Goal: Information Seeking & Learning: Learn about a topic

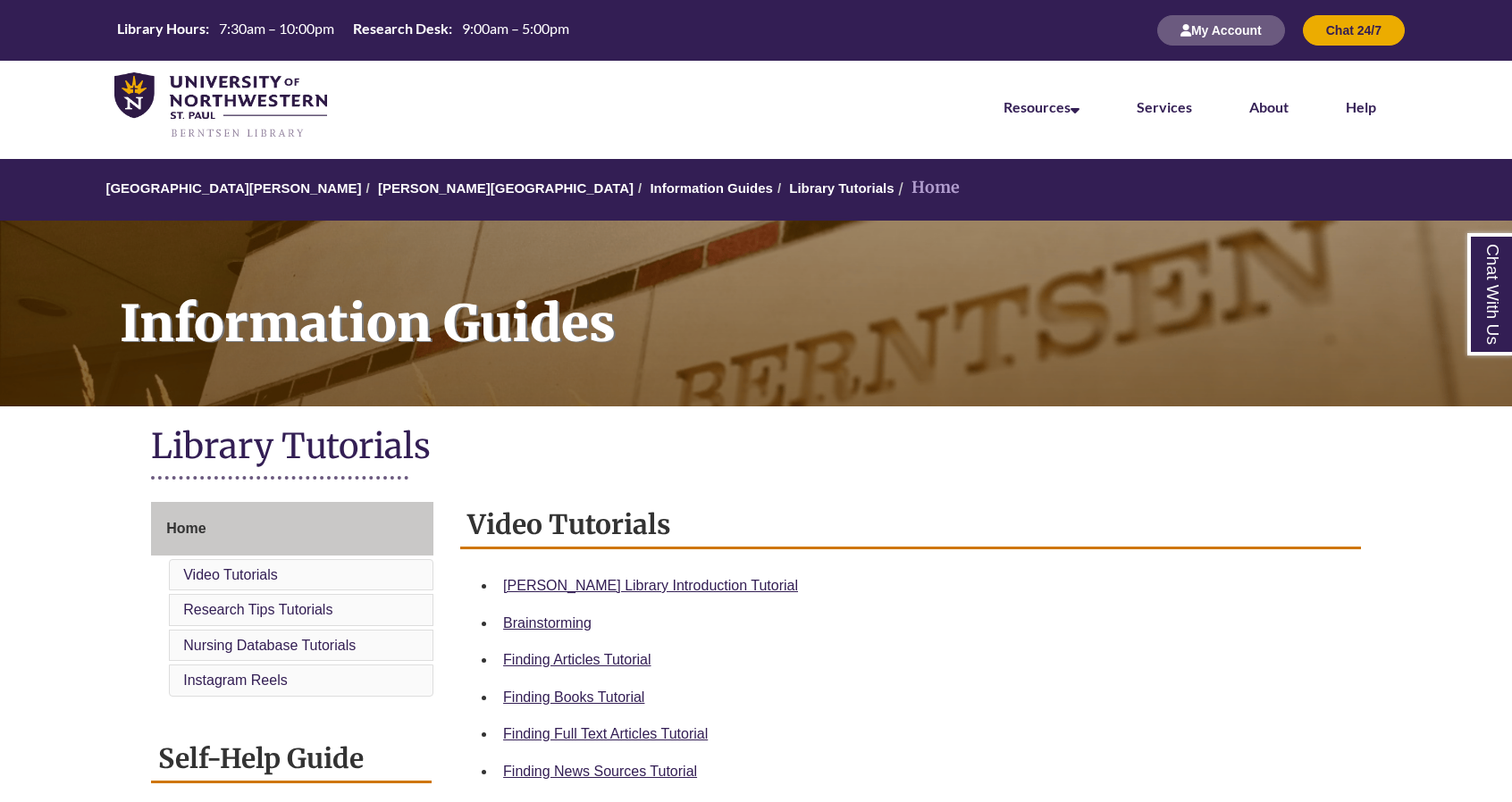
scroll to position [268, 0]
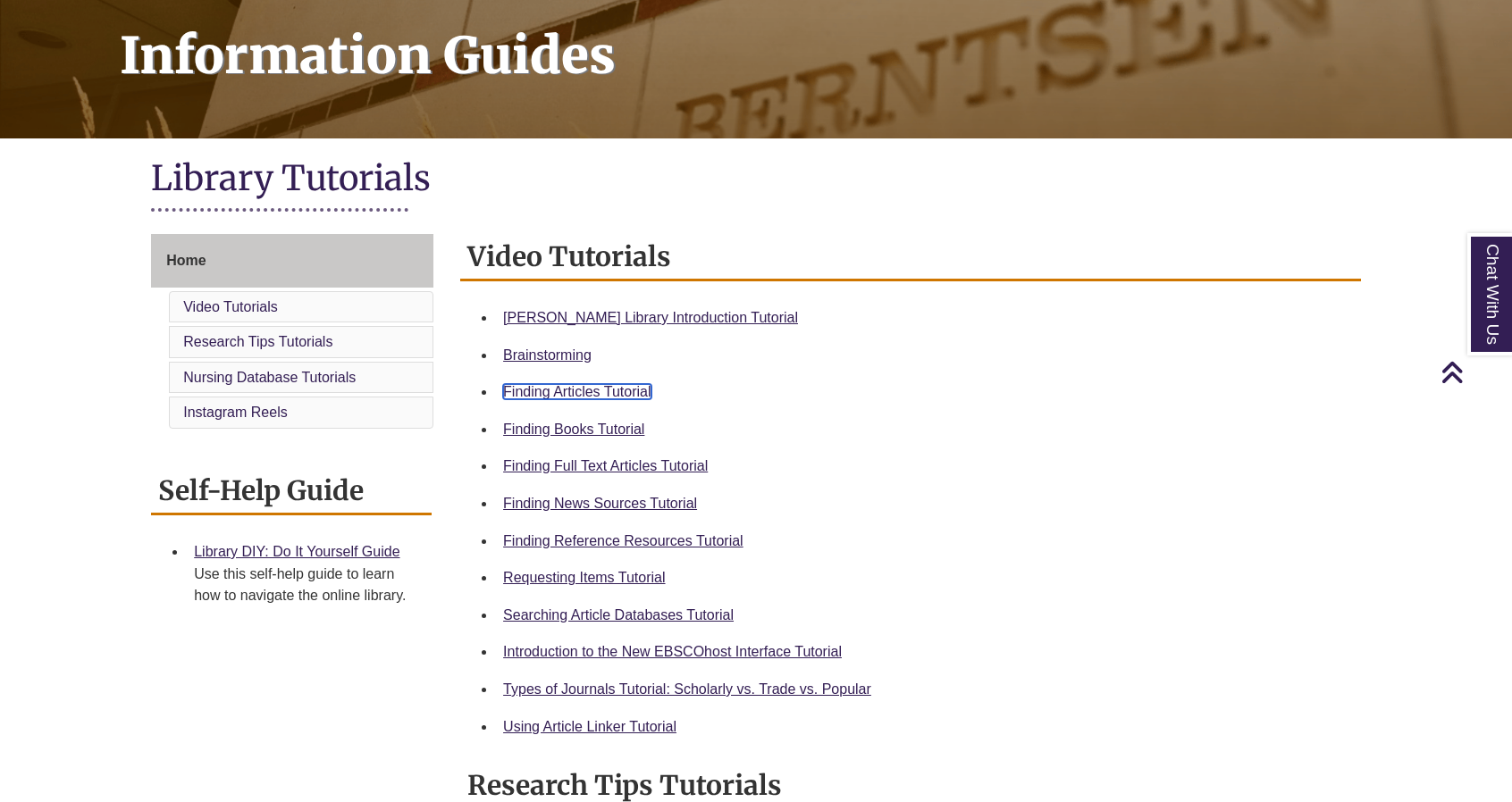
click at [604, 394] on link "Finding Articles Tutorial" at bounding box center [576, 392] width 148 height 15
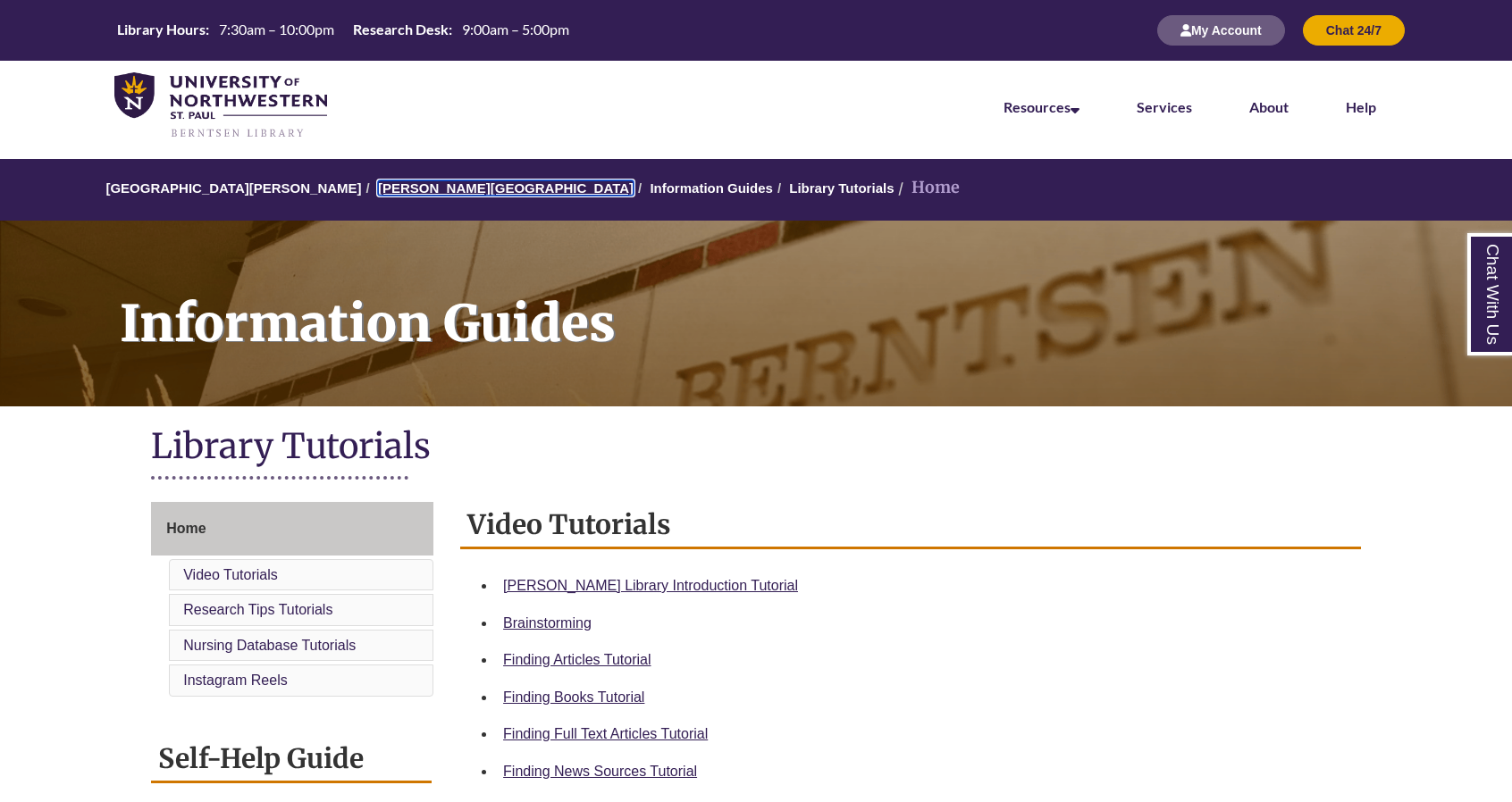
click at [390, 181] on link "[PERSON_NAME][GEOGRAPHIC_DATA]" at bounding box center [506, 188] width 256 height 15
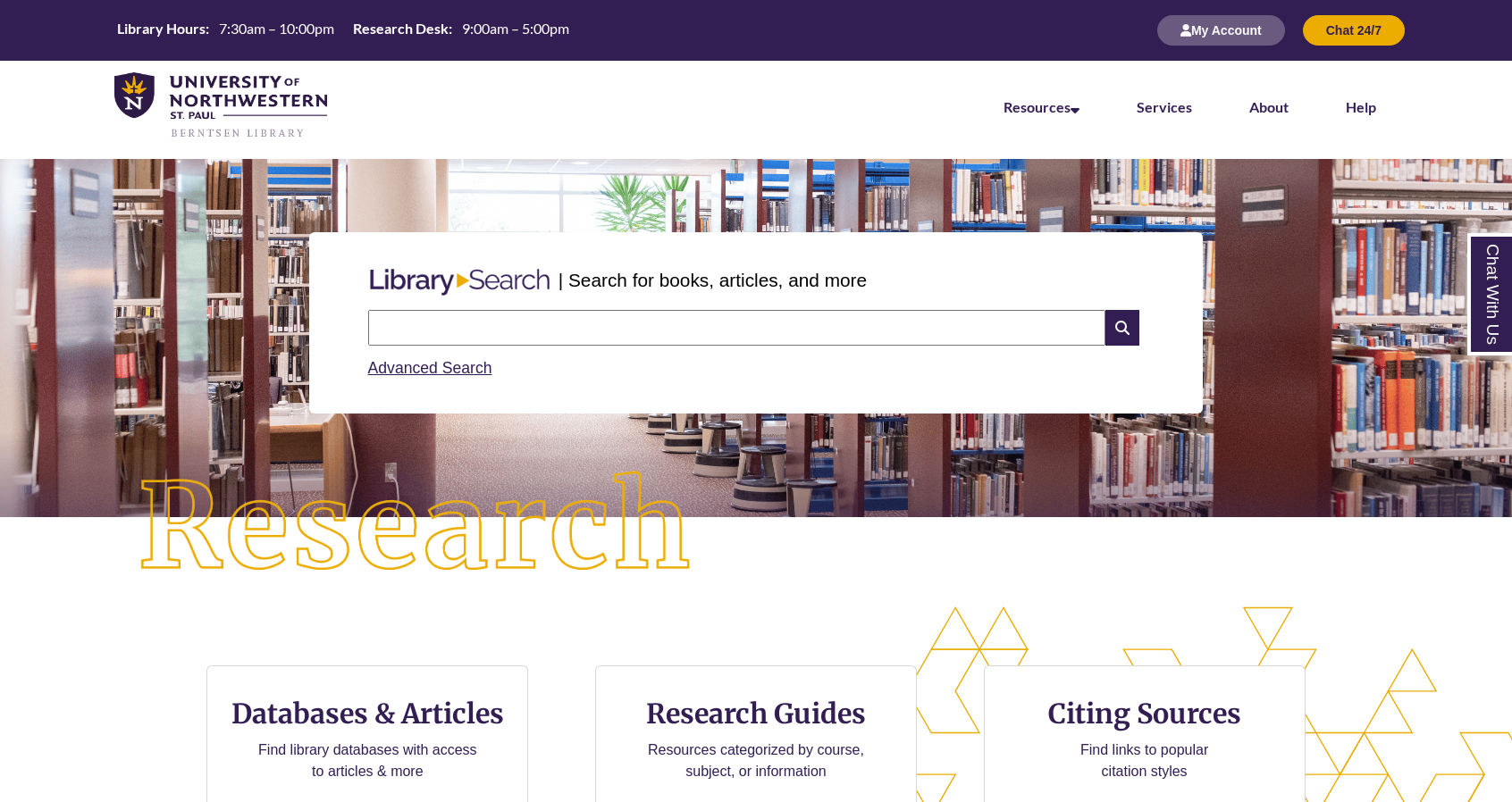
click at [527, 339] on input "text" at bounding box center [737, 327] width 738 height 36
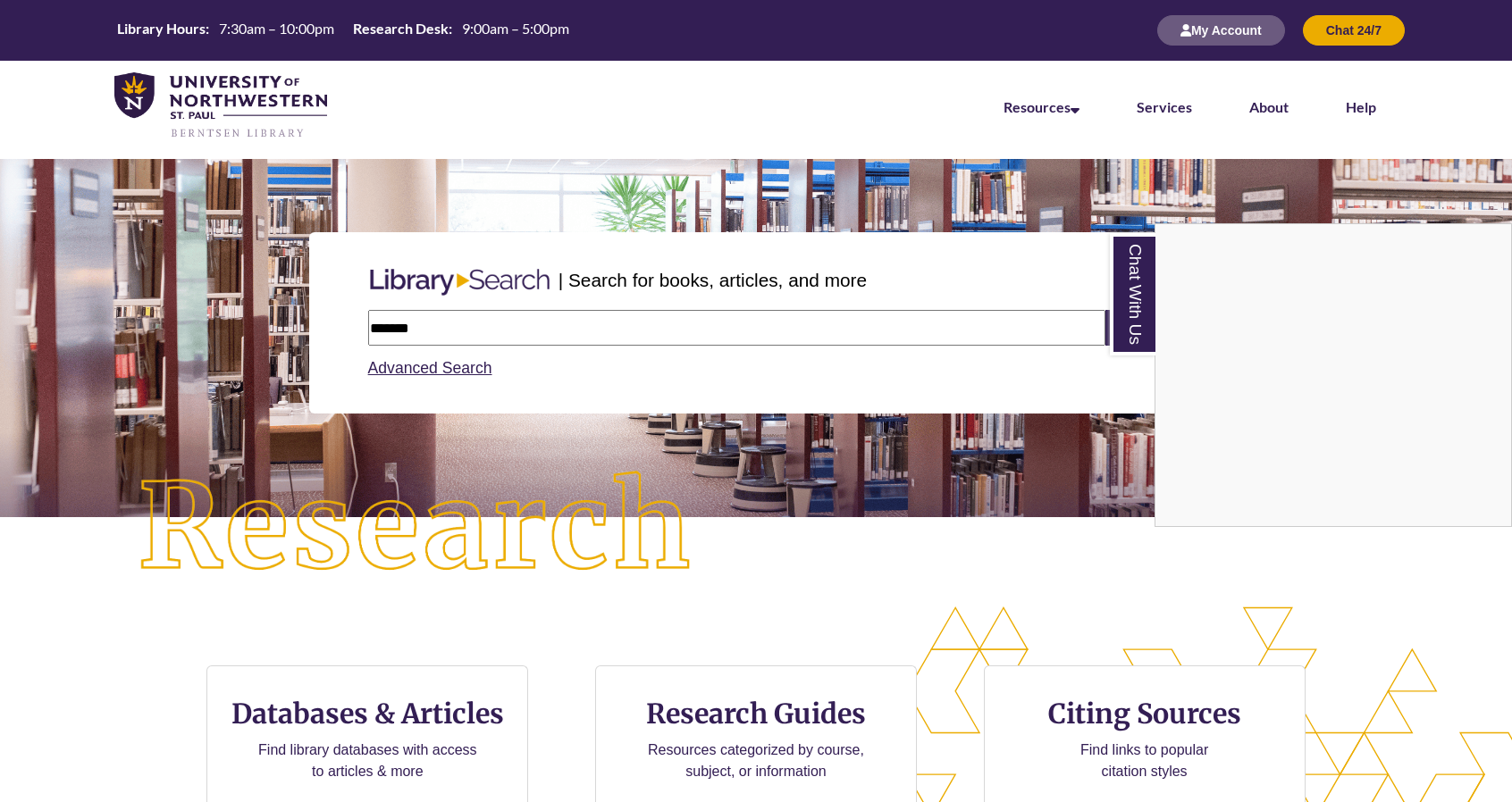
type input "*******"
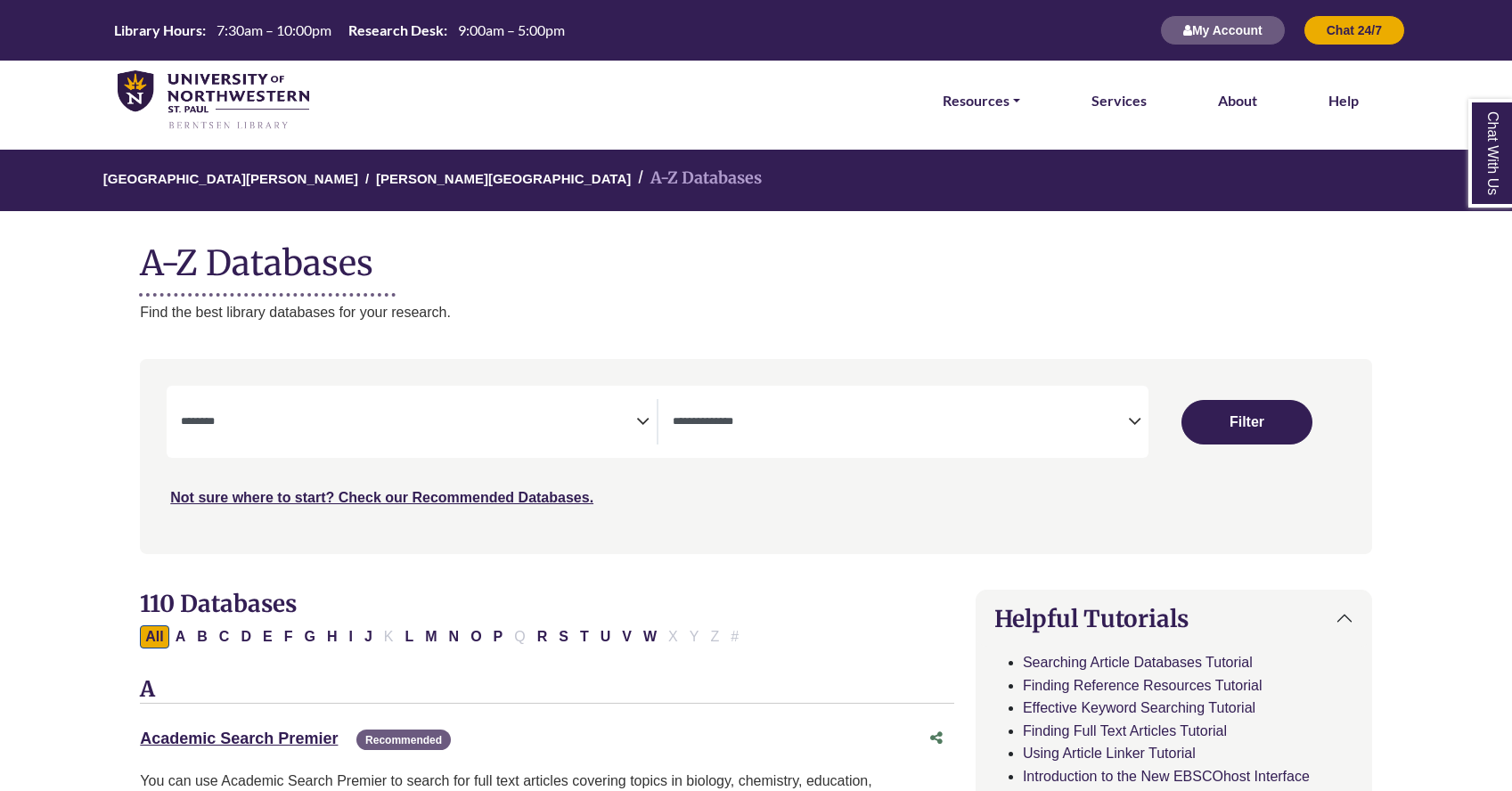
select select "Database Subject Filter"
select select "Database Types Filter"
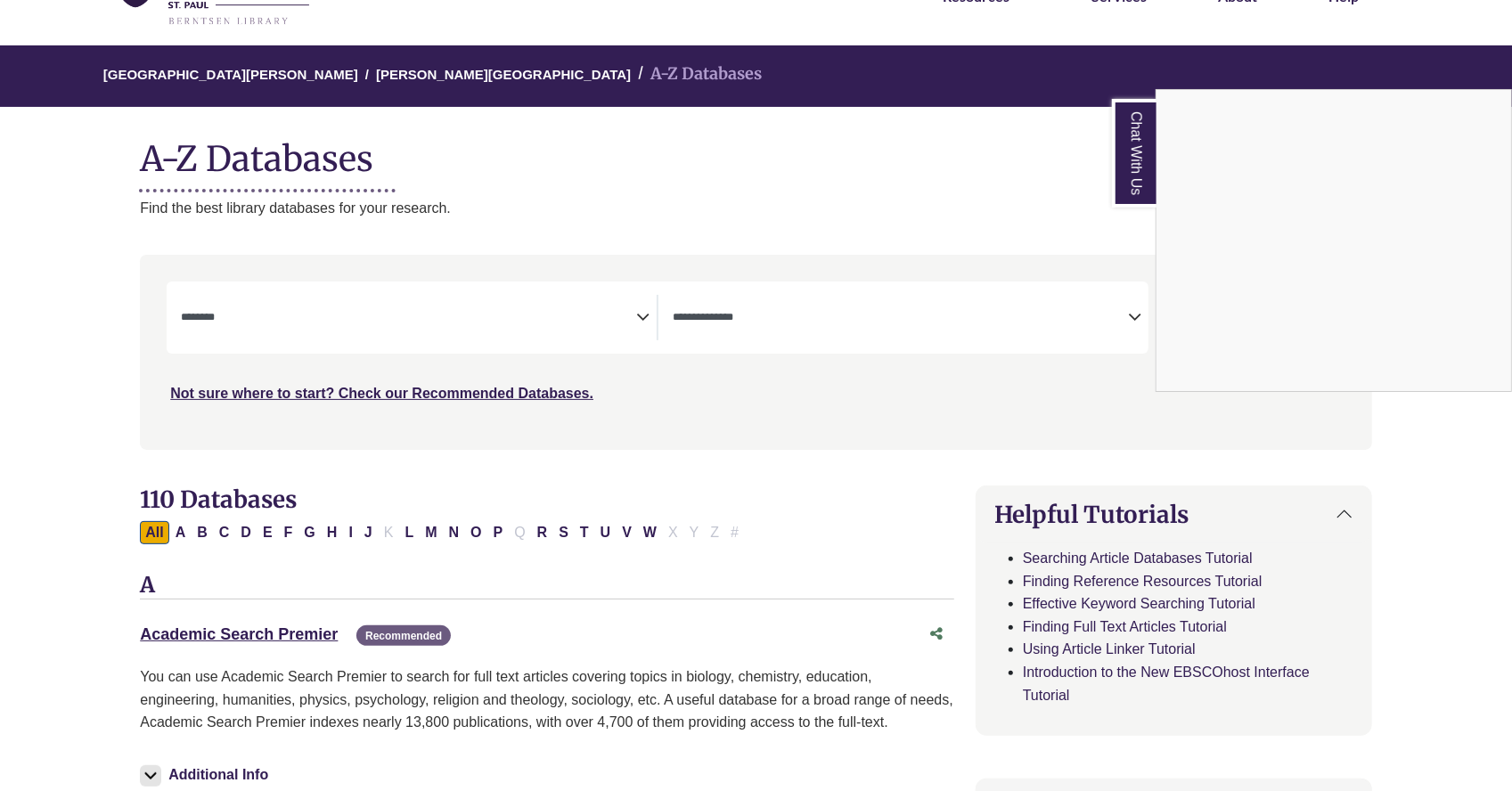
scroll to position [178, 0]
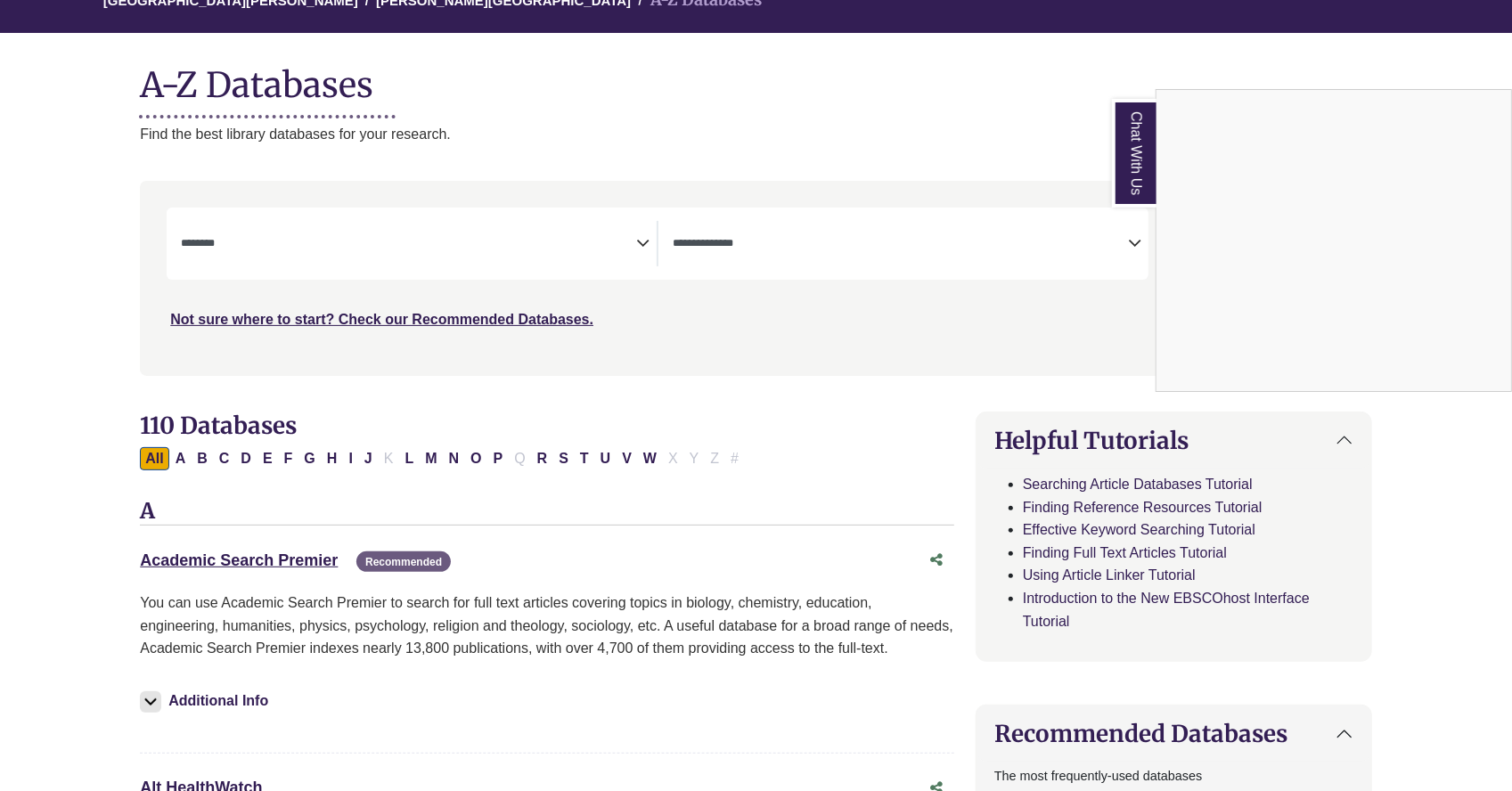
click at [641, 234] on div "Chat With Us" at bounding box center [756, 396] width 1512 height 791
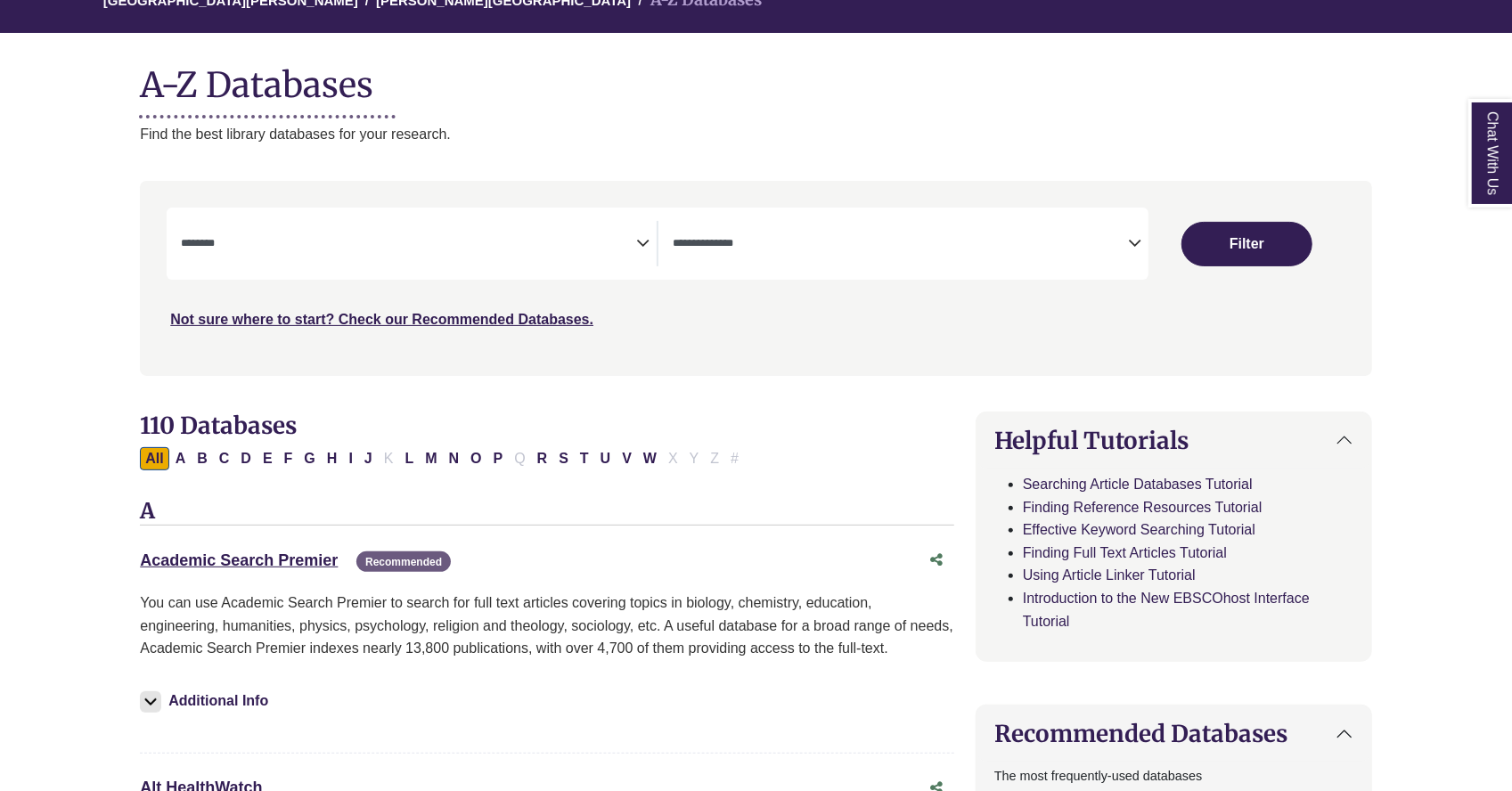
click at [641, 245] on icon "Search filters" at bounding box center [643, 241] width 13 height 27
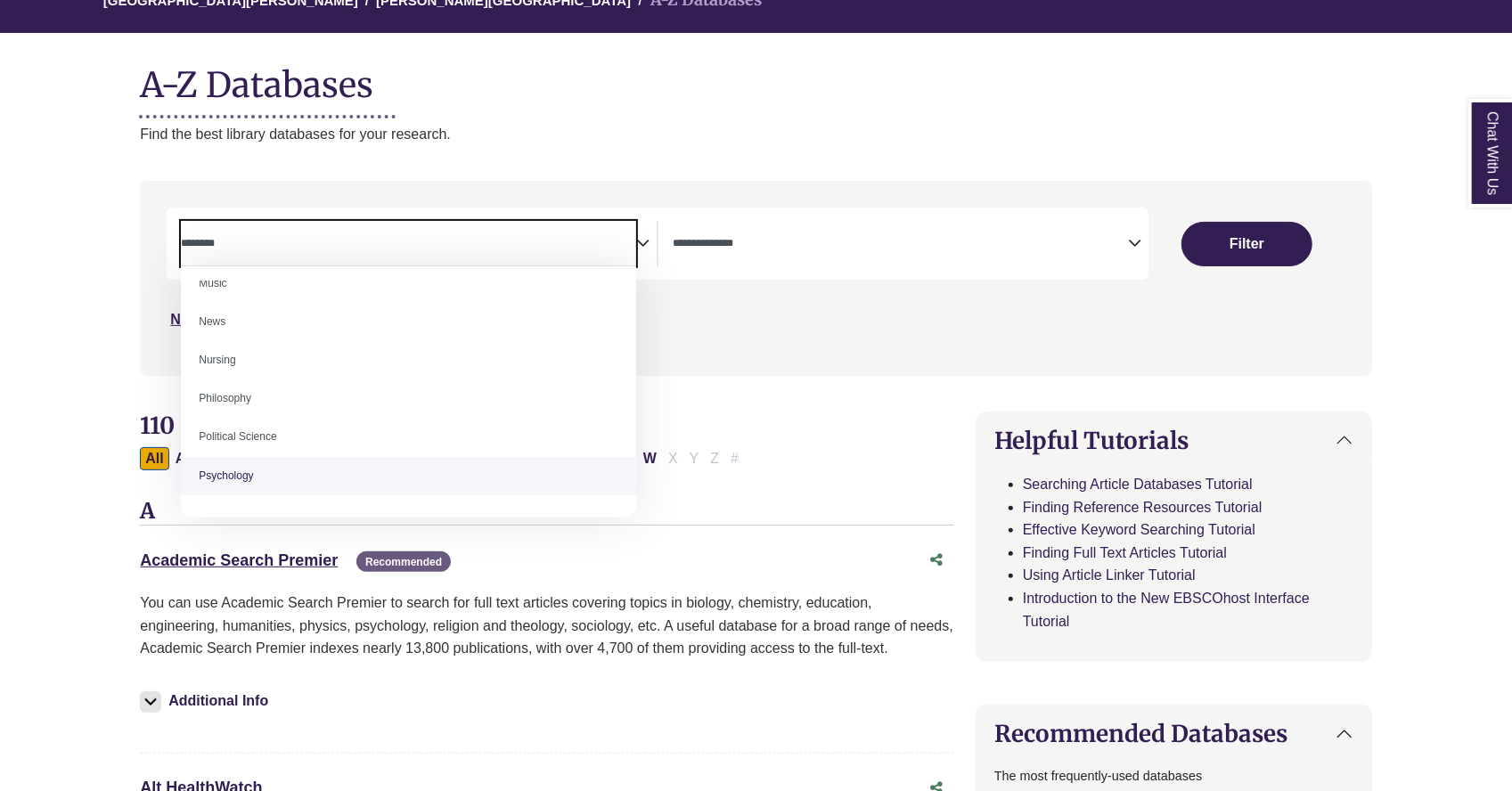
scroll to position [649, 0]
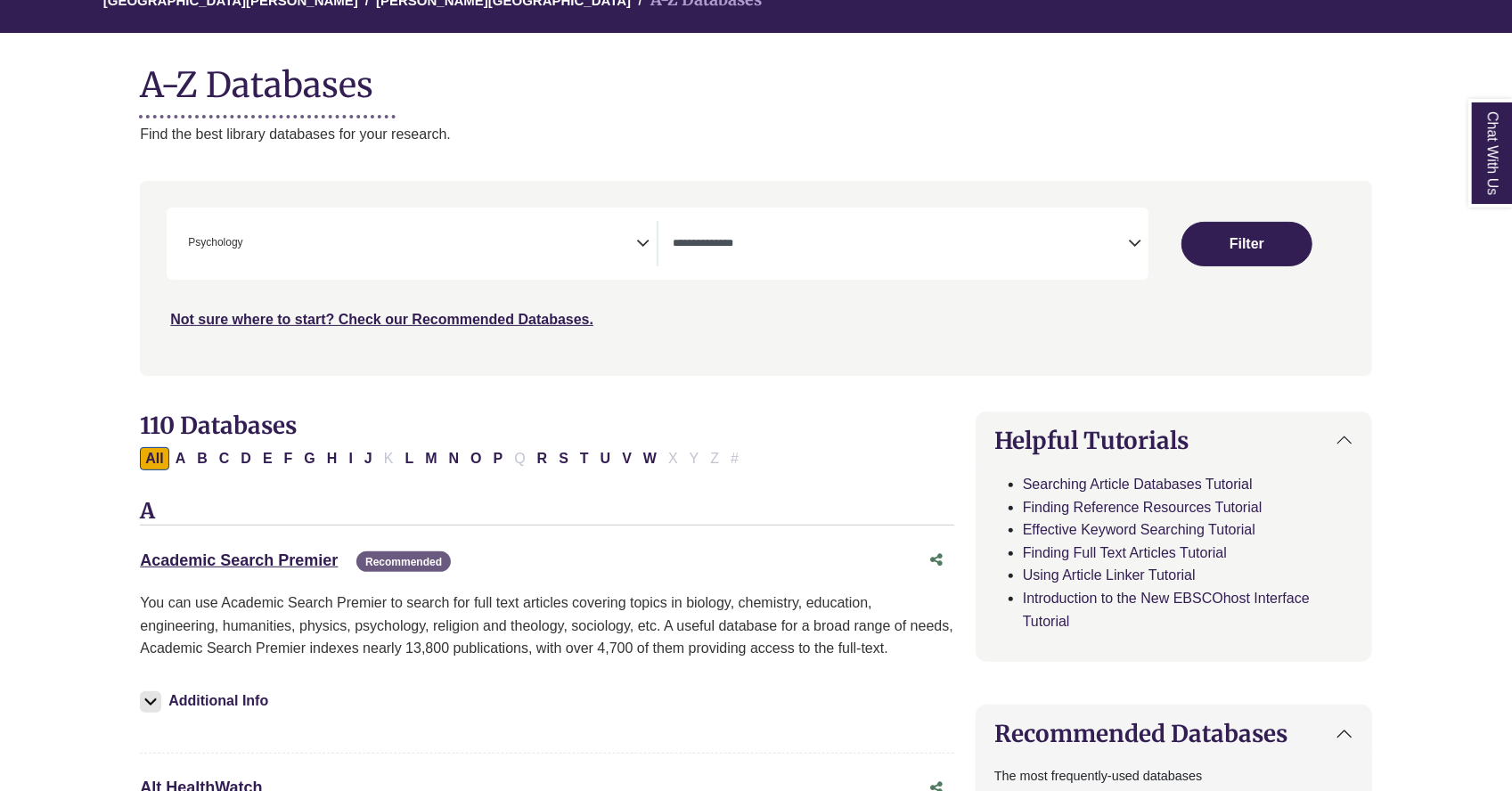
click at [650, 246] on icon "Search filters" at bounding box center [643, 241] width 13 height 27
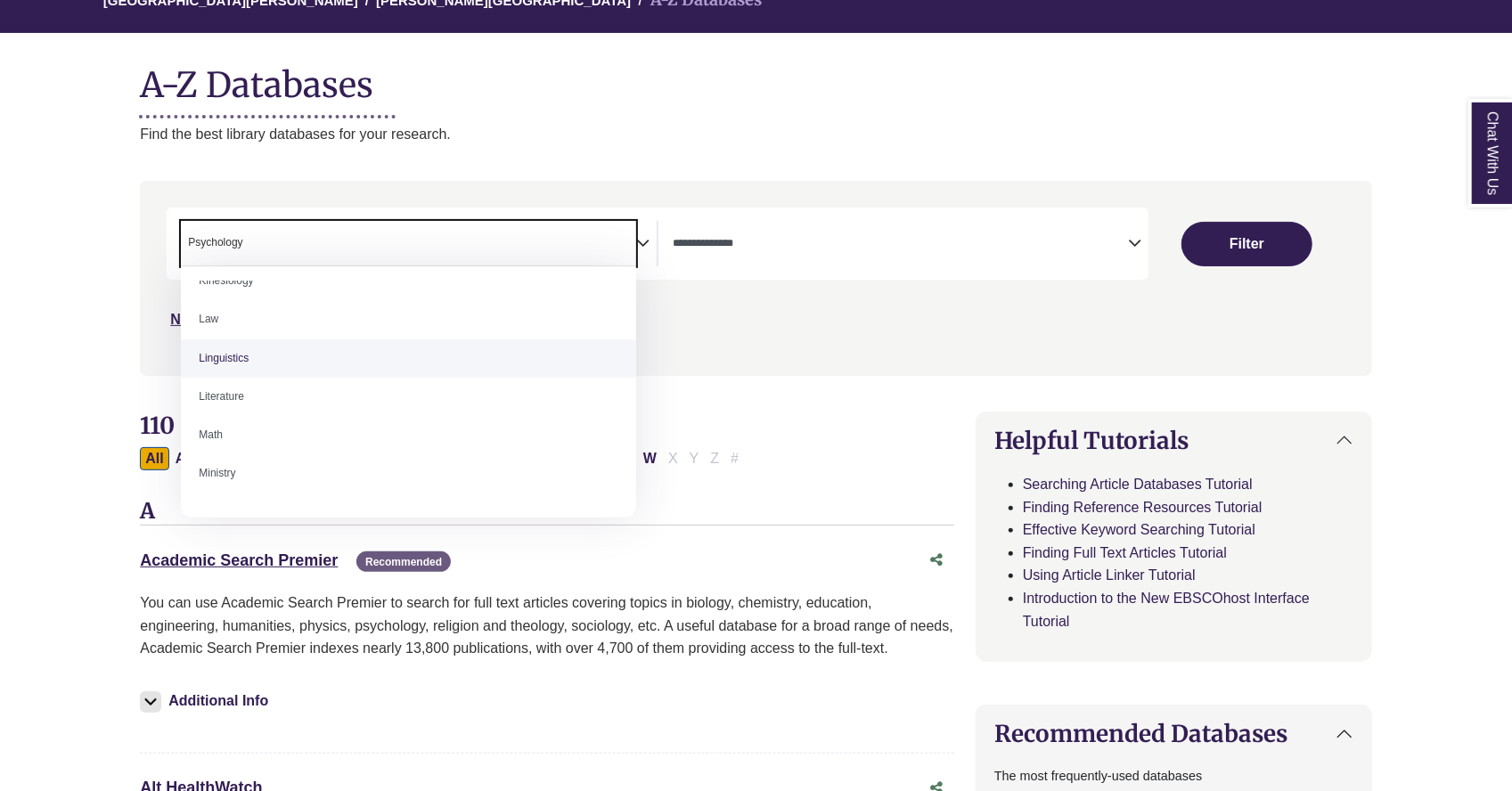
scroll to position [891, 0]
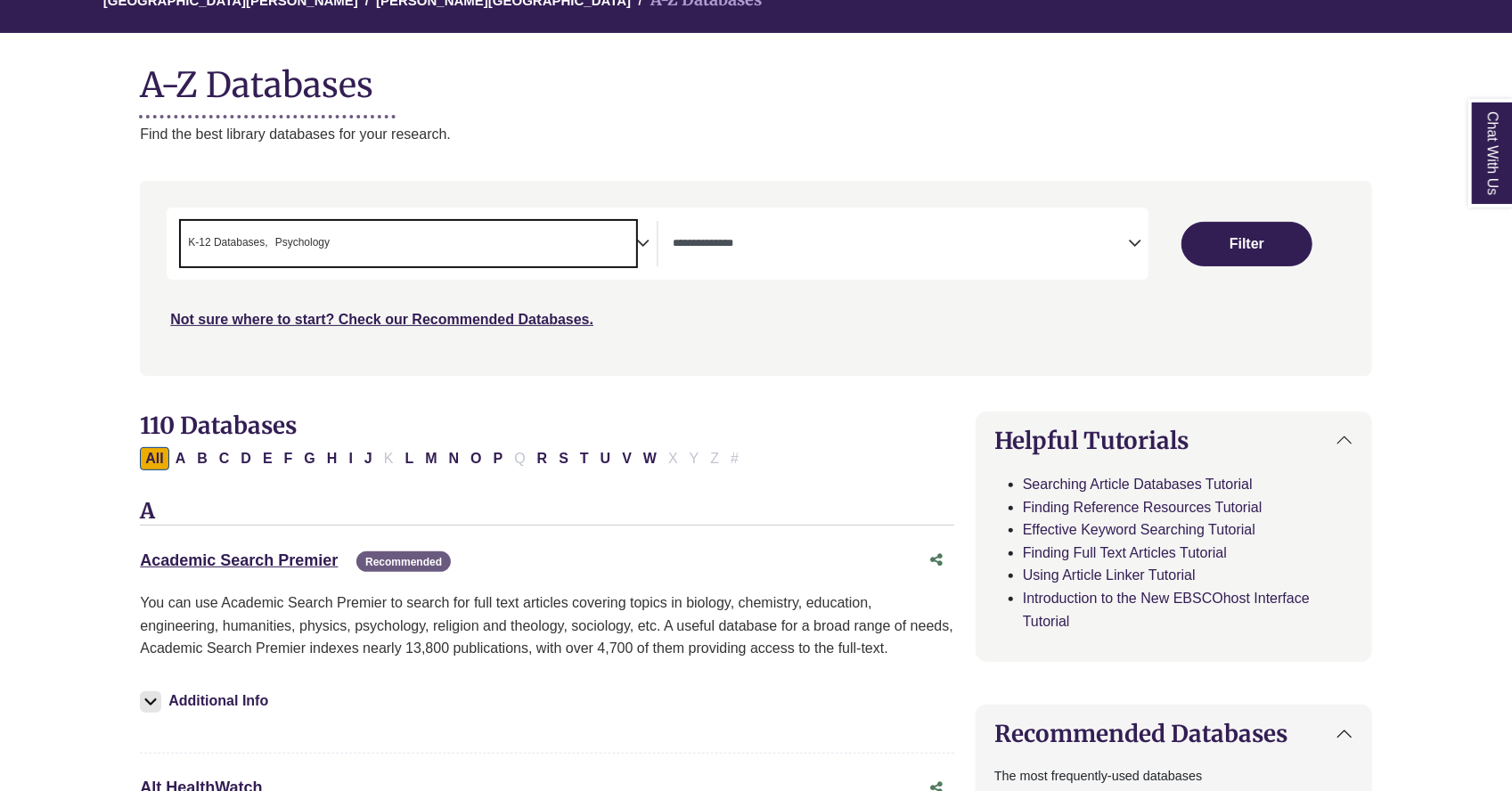
click at [643, 244] on icon "Search filters" at bounding box center [643, 241] width 13 height 27
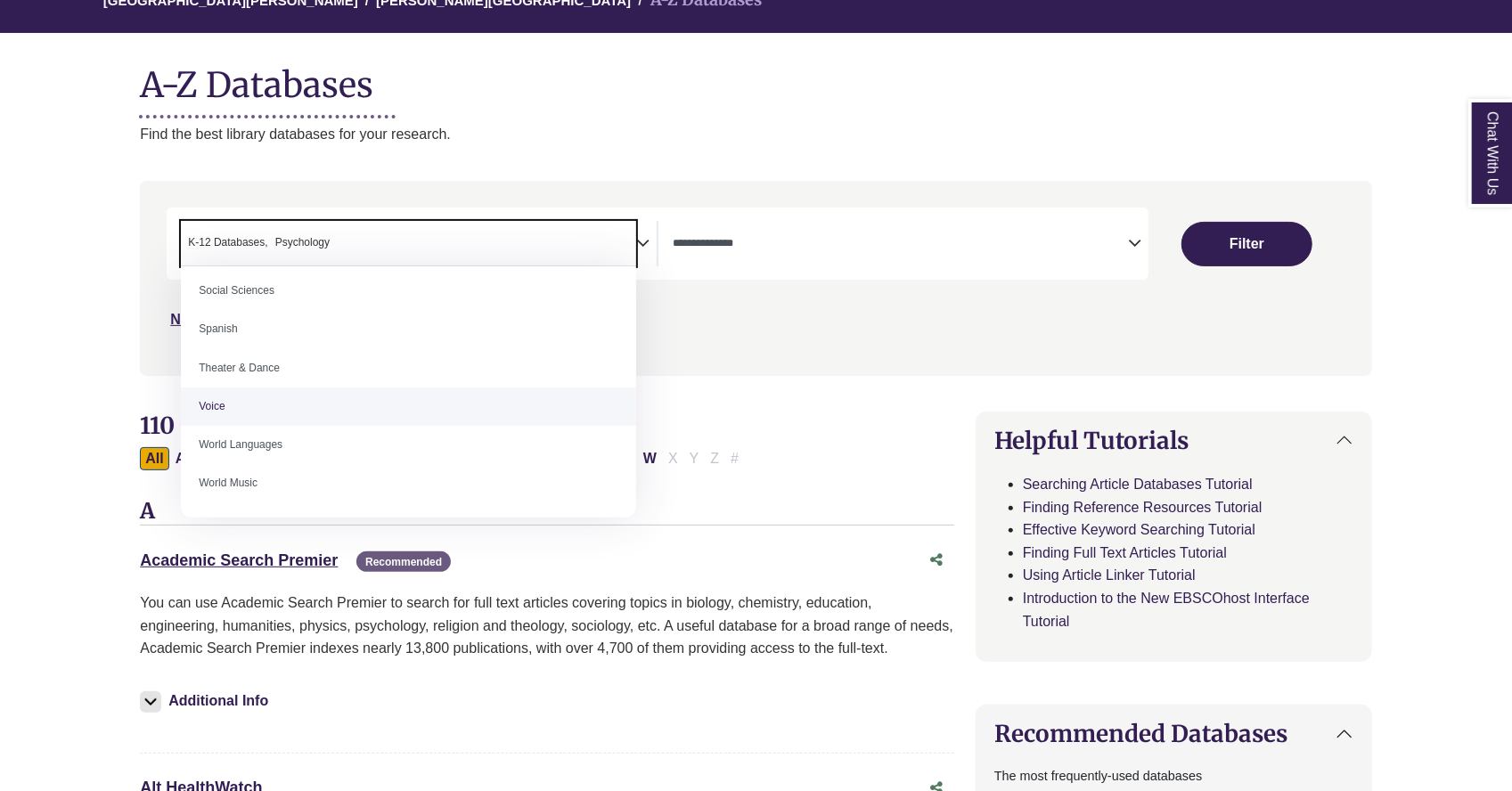
scroll to position [1496, 0]
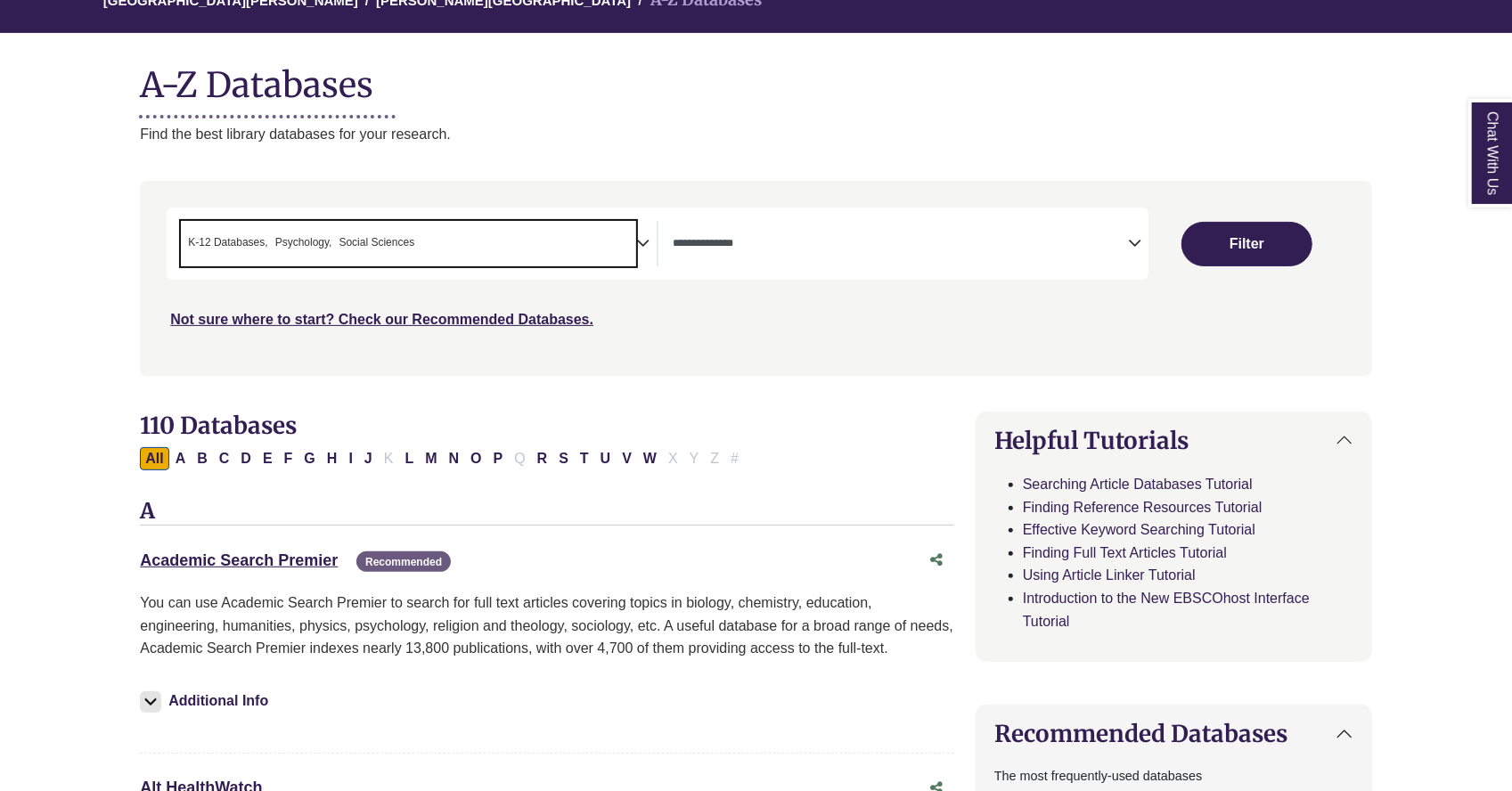
click at [646, 236] on icon "Search filters" at bounding box center [643, 241] width 13 height 27
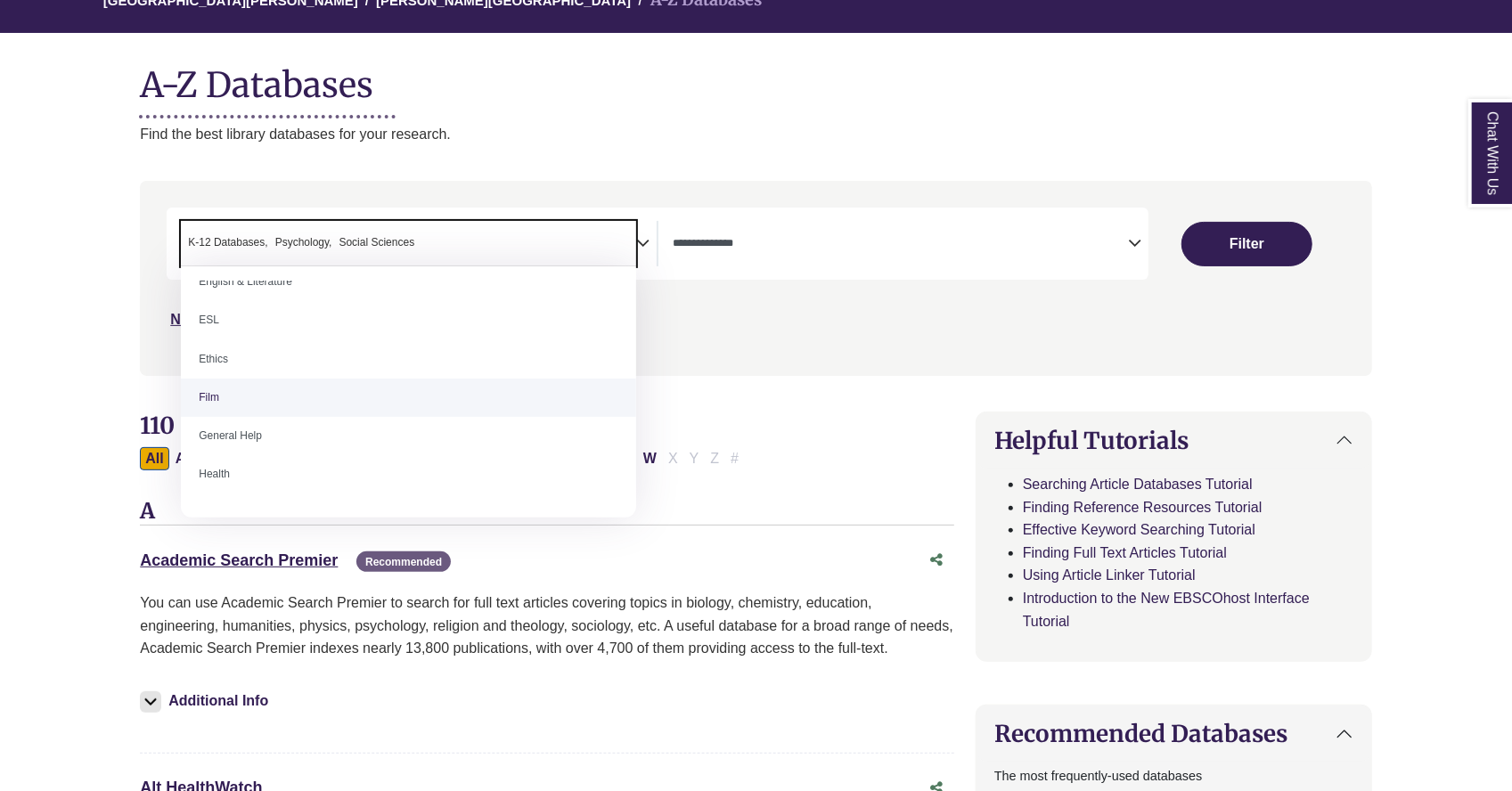
scroll to position [802, 0]
select select "*****"
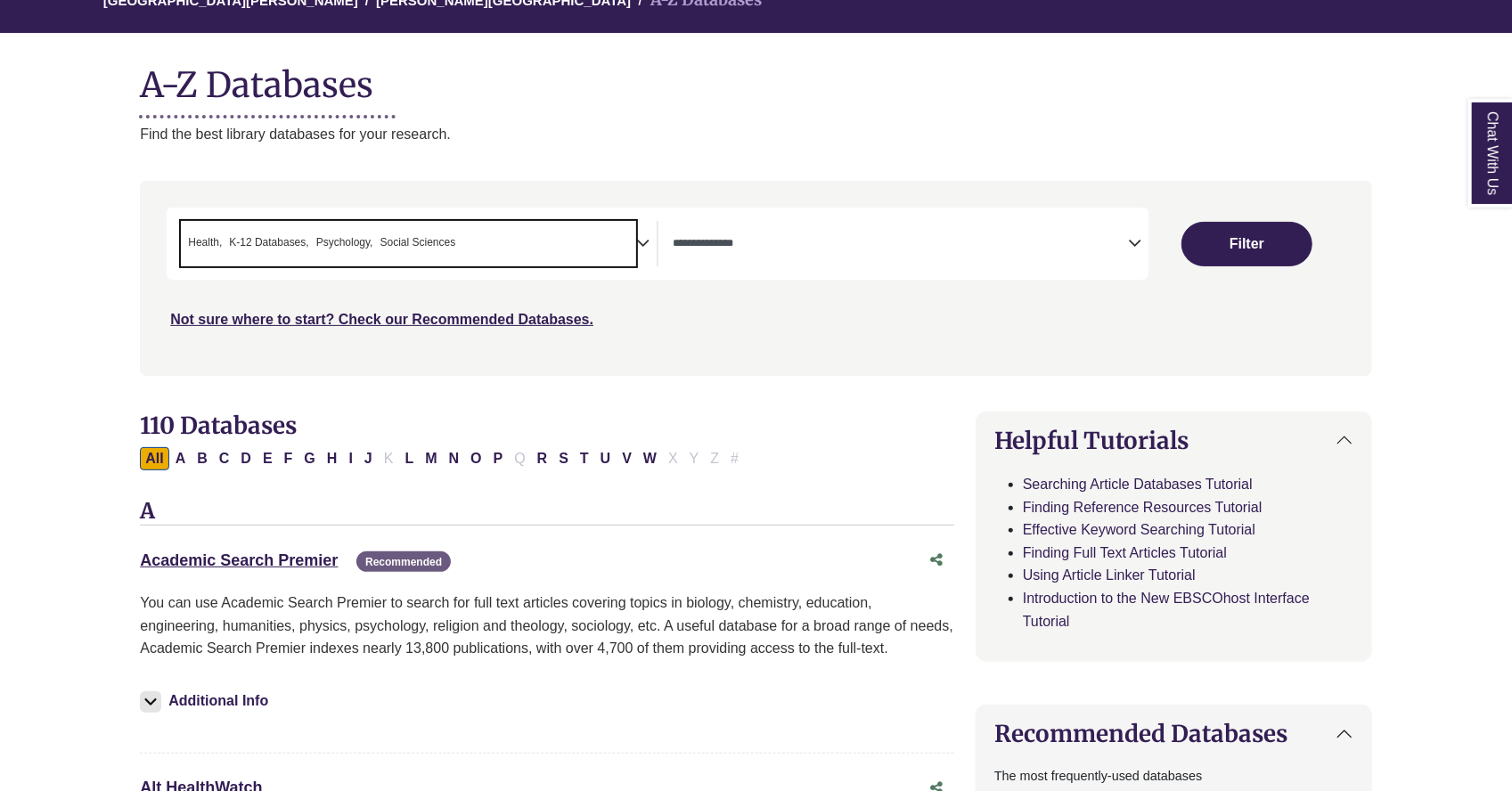
click at [1118, 241] on textarea "Search" at bounding box center [900, 244] width 455 height 14
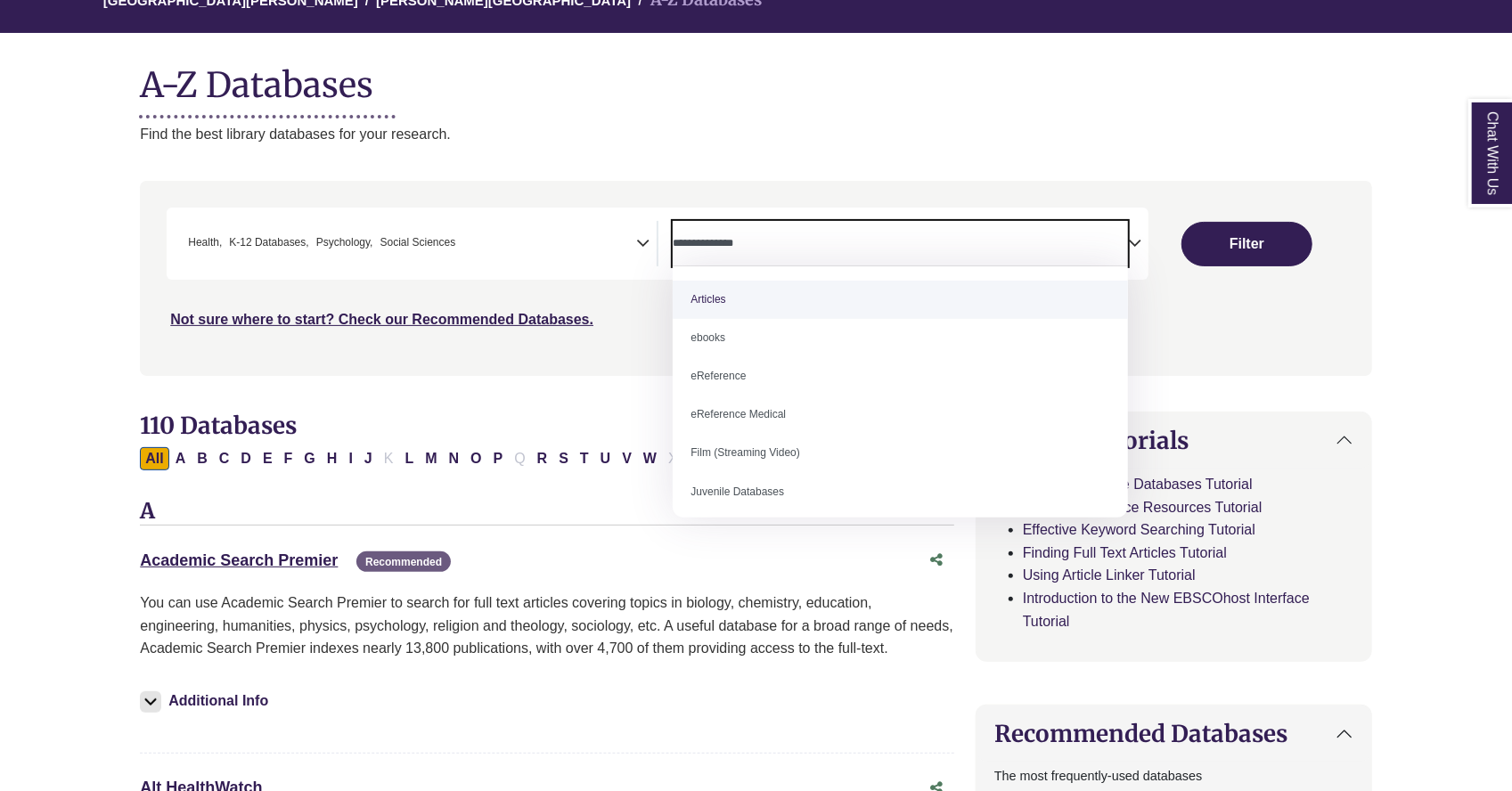
click at [1122, 247] on textarea "Search" at bounding box center [900, 244] width 455 height 14
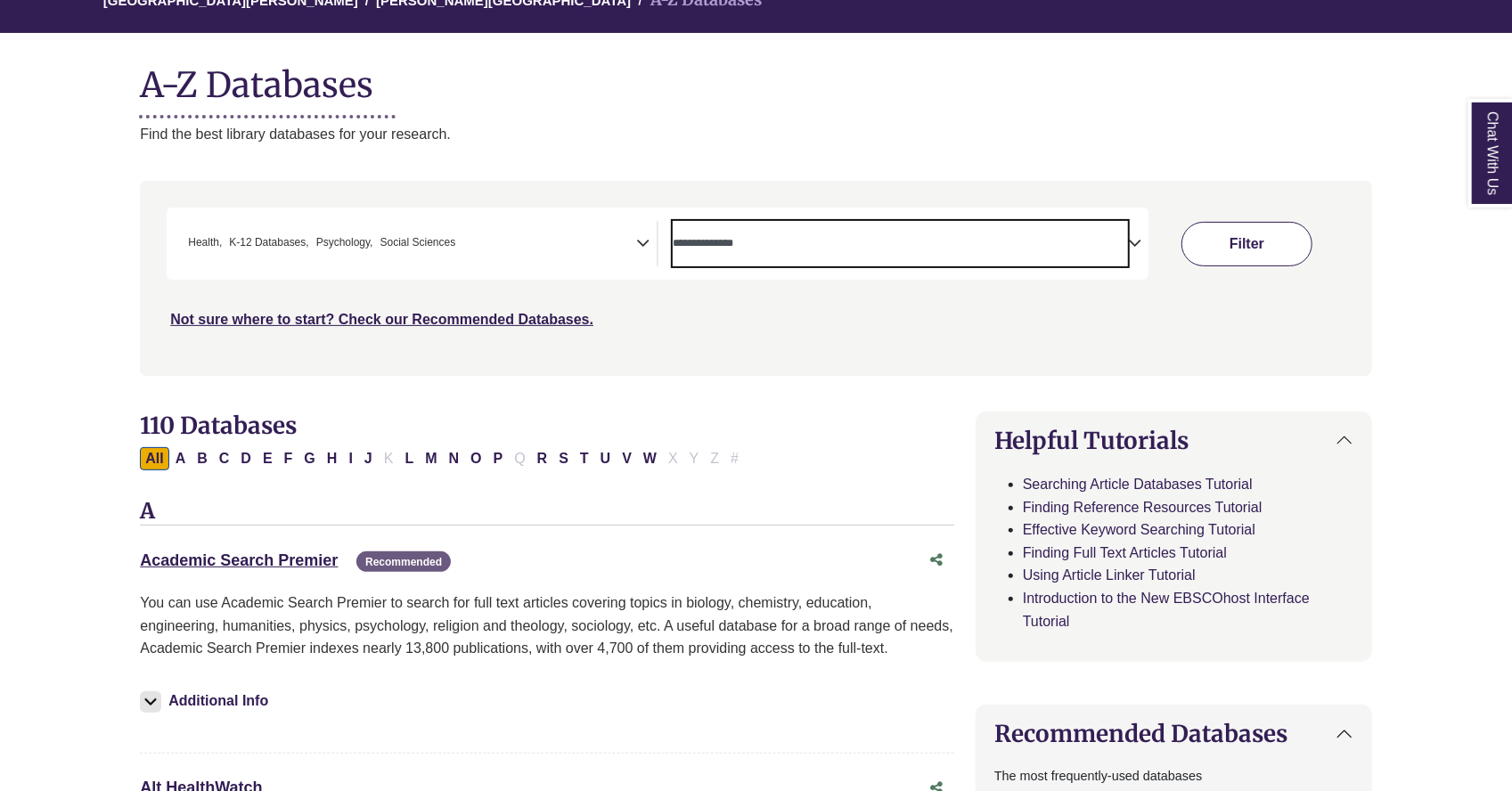
click at [1235, 256] on button "Filter" at bounding box center [1246, 243] width 131 height 44
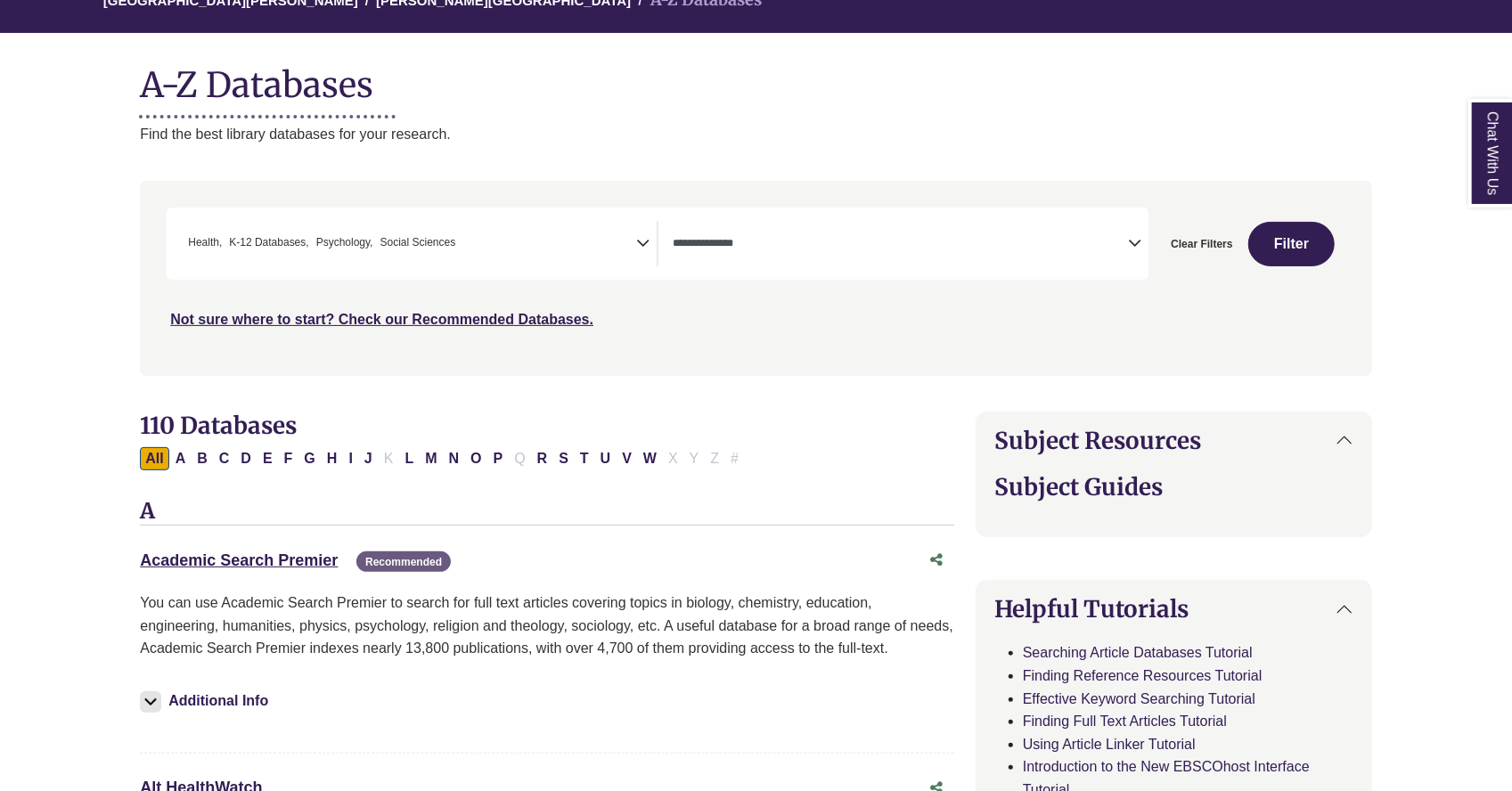
select select "Database Types Filter"
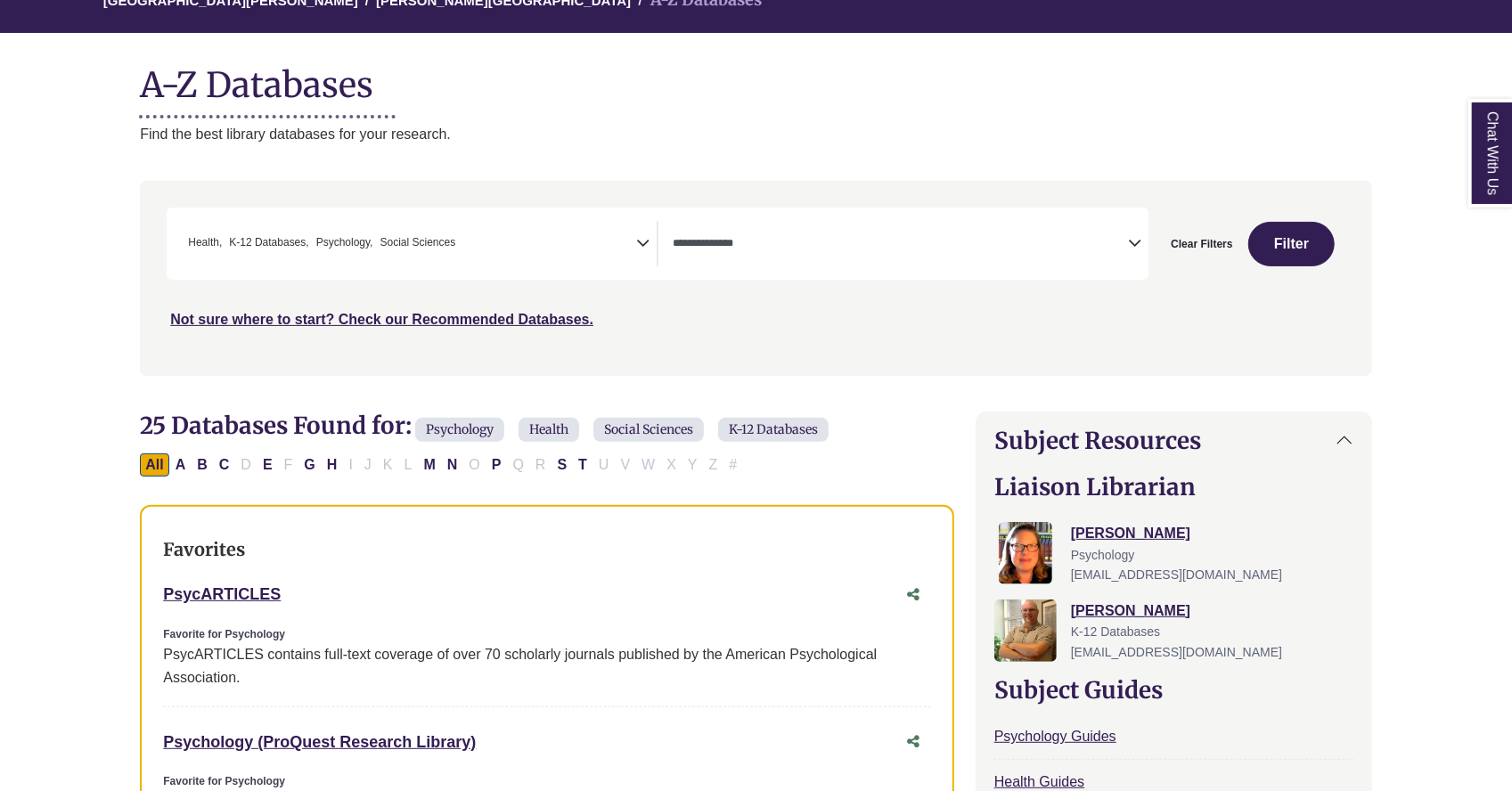
drag, startPoint x: 173, startPoint y: 240, endPoint x: 337, endPoint y: 242, distance: 164.0
click at [327, 242] on div "**********" at bounding box center [412, 243] width 492 height 45
click at [638, 233] on icon "Search filters" at bounding box center [643, 241] width 13 height 27
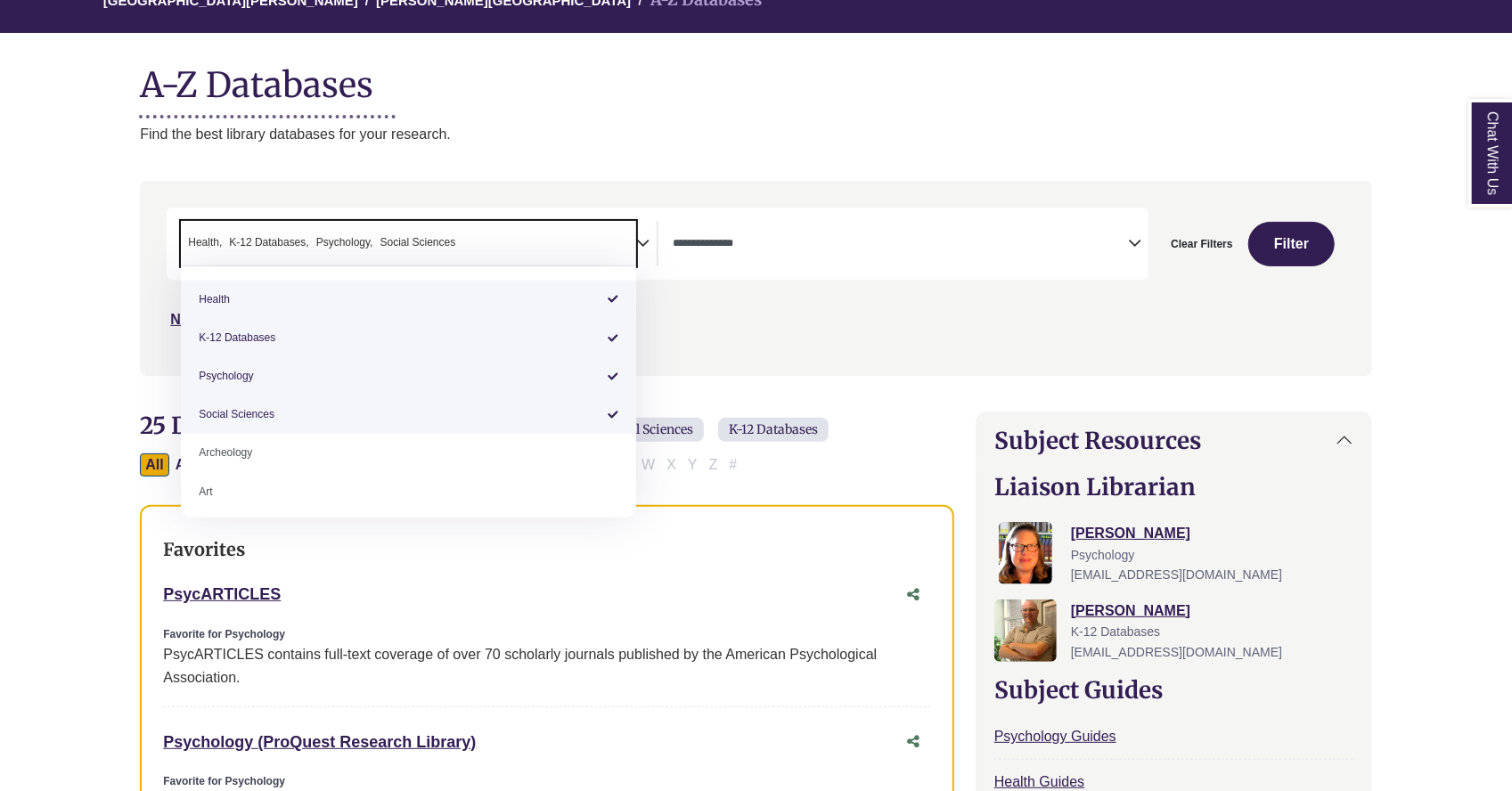
drag, startPoint x: 459, startPoint y: 242, endPoint x: 316, endPoint y: 242, distance: 143.0
click at [329, 240] on span "× Health × K-12 Databases × Psychology × Social Sciences" at bounding box center [408, 243] width 455 height 45
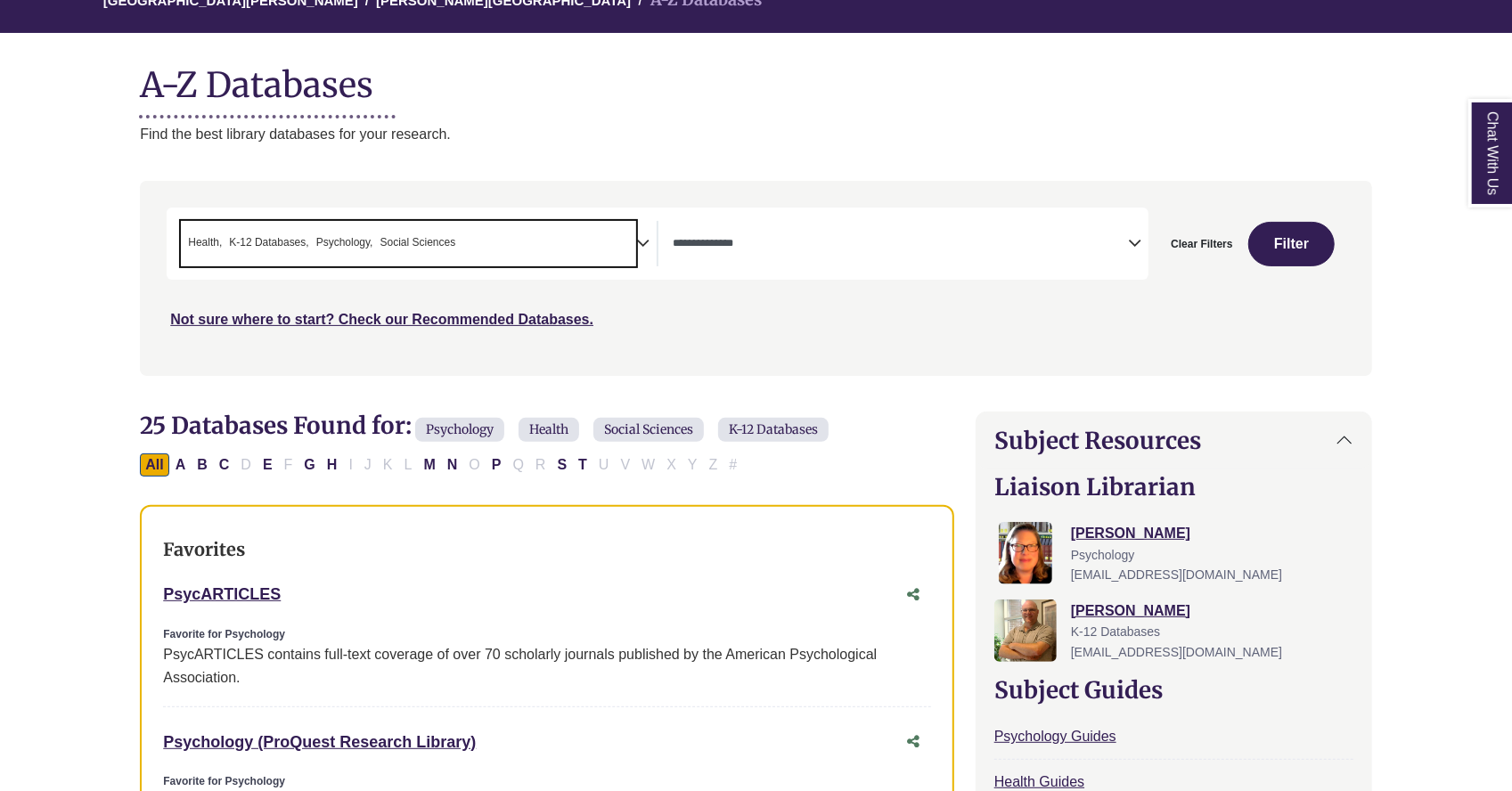
click at [187, 240] on li "× Health" at bounding box center [201, 242] width 41 height 17
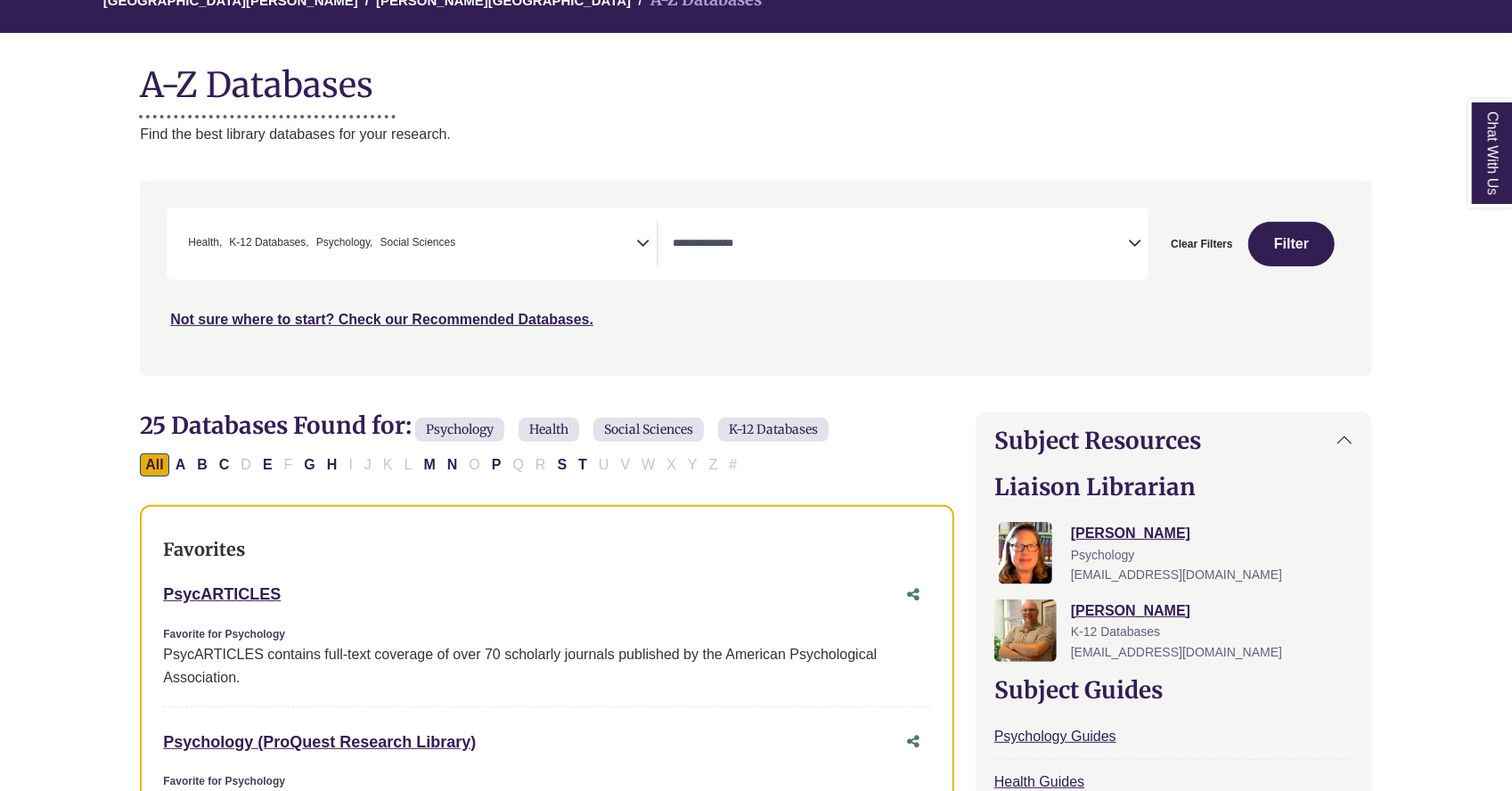
click at [132, 262] on div "**********" at bounding box center [755, 292] width 1252 height 221
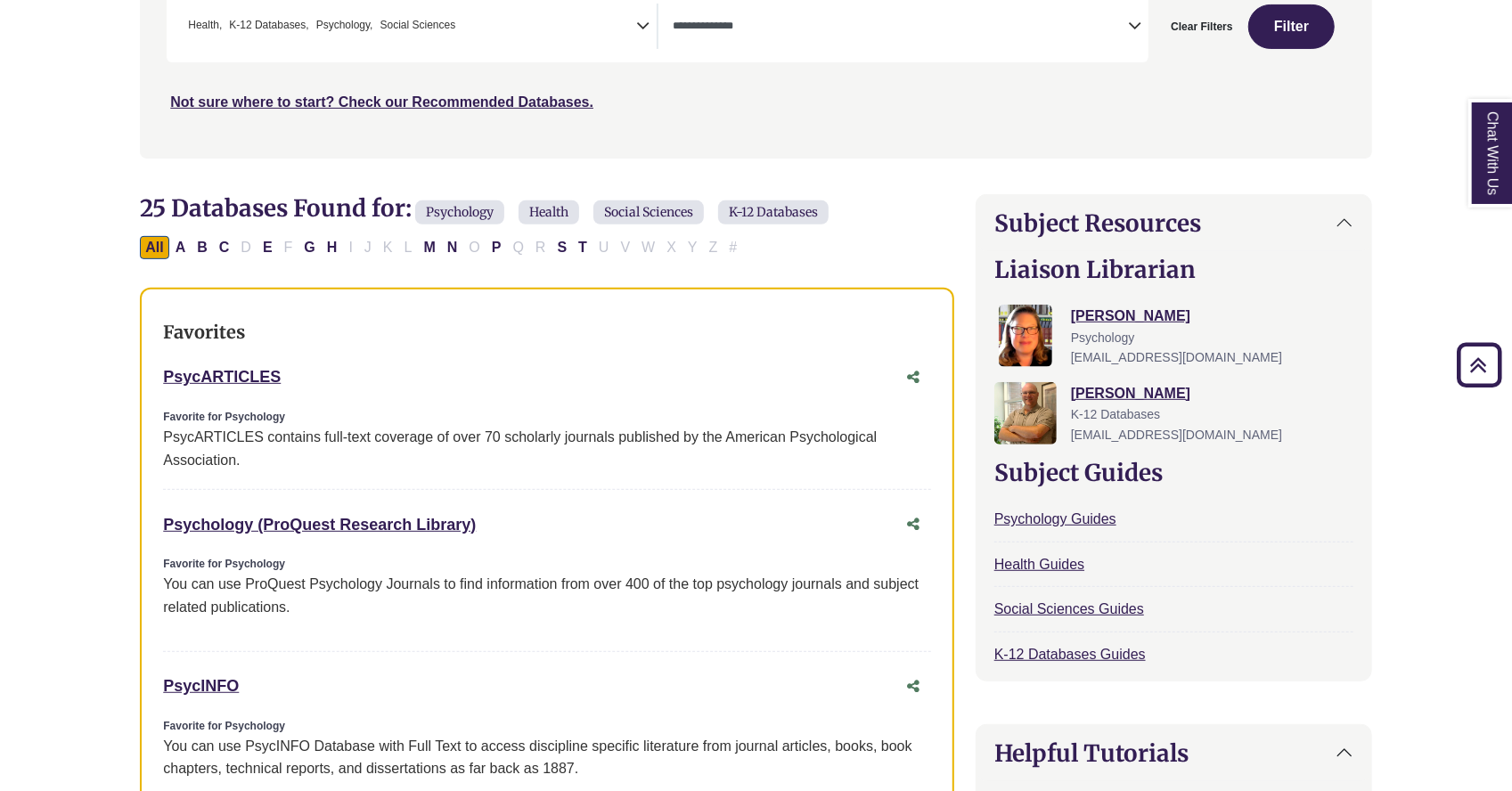
scroll to position [356, 0]
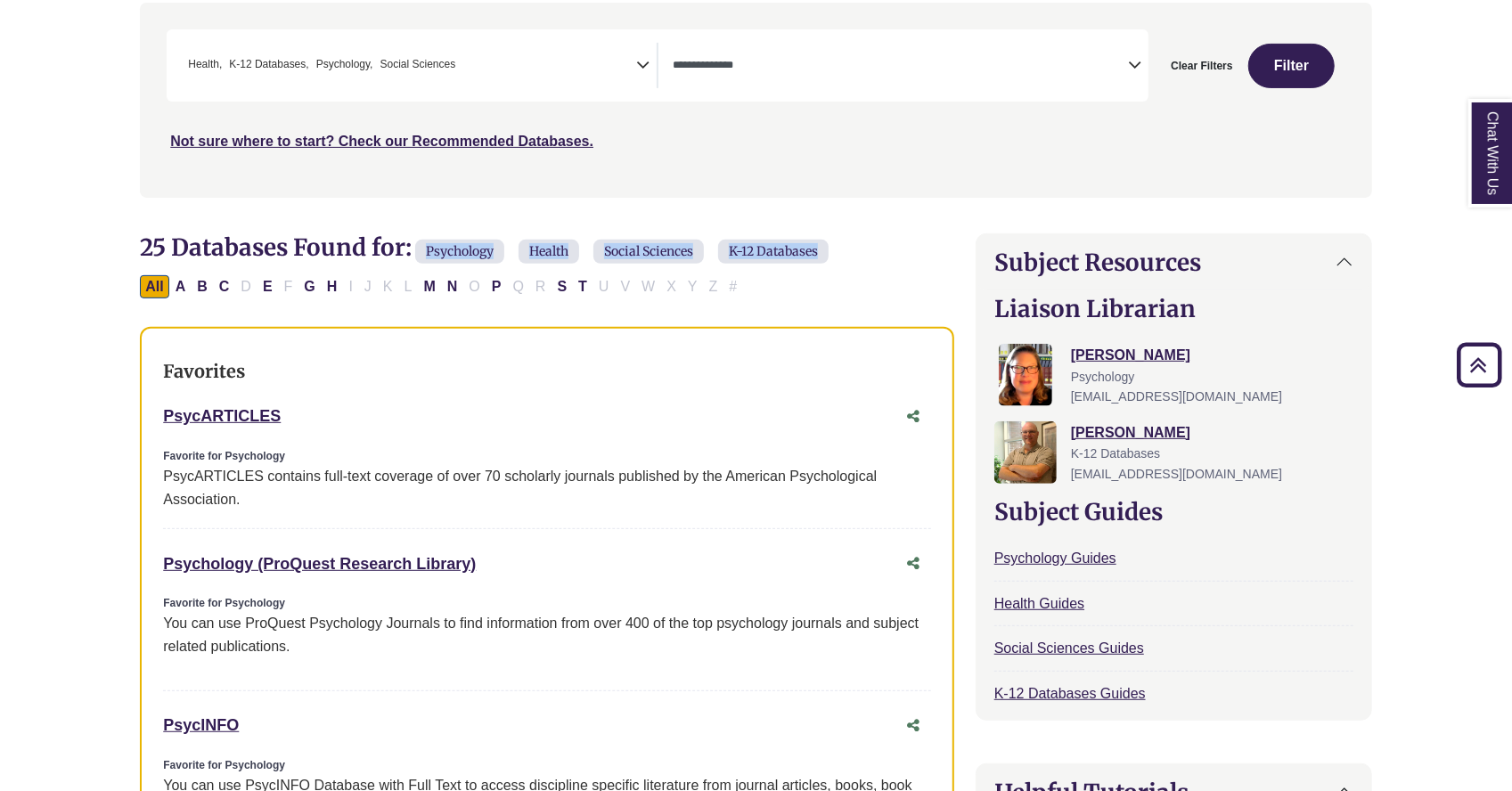
drag, startPoint x: 425, startPoint y: 248, endPoint x: 832, endPoint y: 251, distance: 407.0
click at [832, 251] on h2 "25 Databases Found for: Psychology Health Social Sciences K-12 Databases Edit F…" at bounding box center [547, 249] width 814 height 34
copy h2 "Psychology Health Social Sciences K-12 Databases"
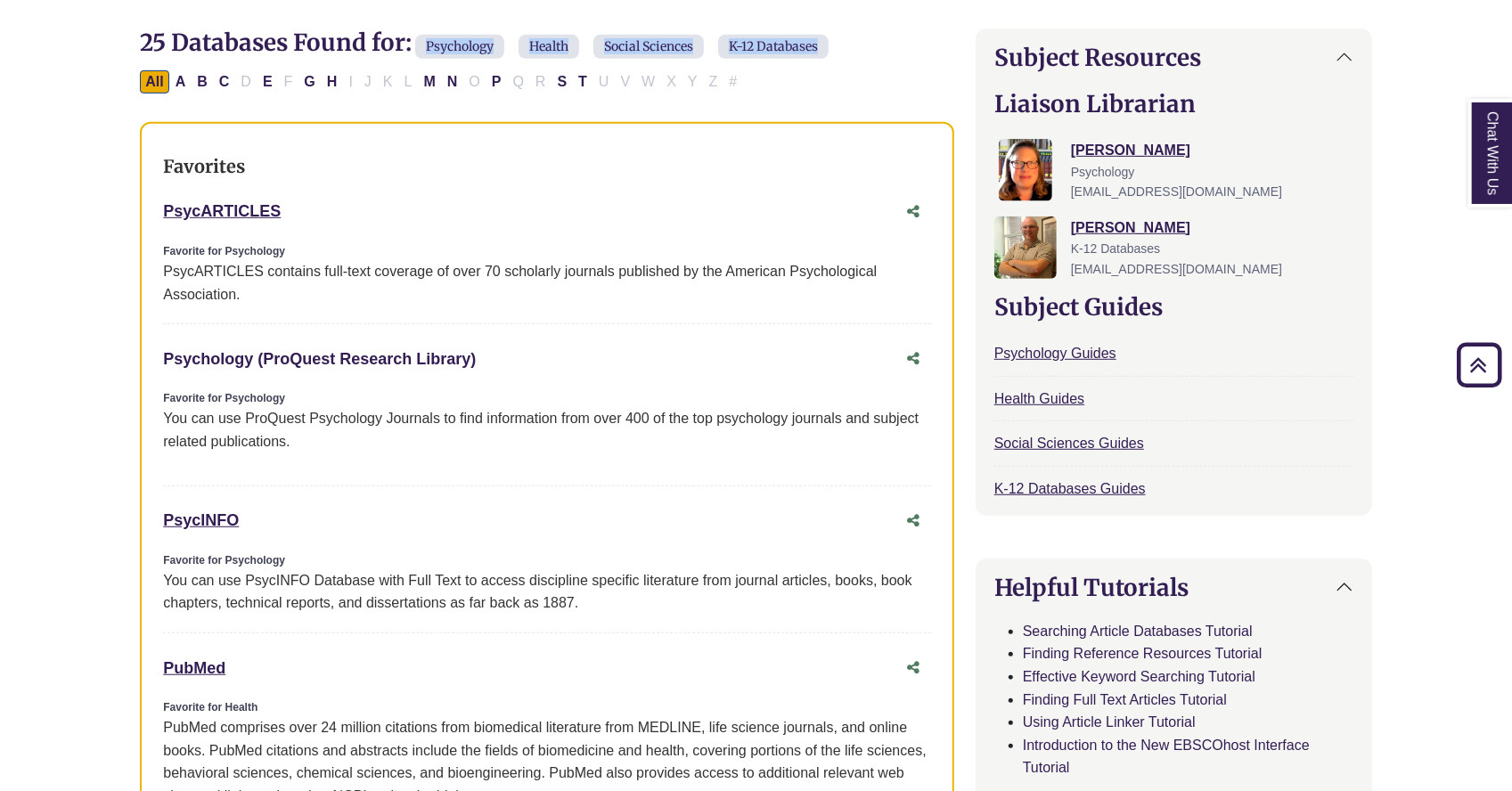
scroll to position [534, 0]
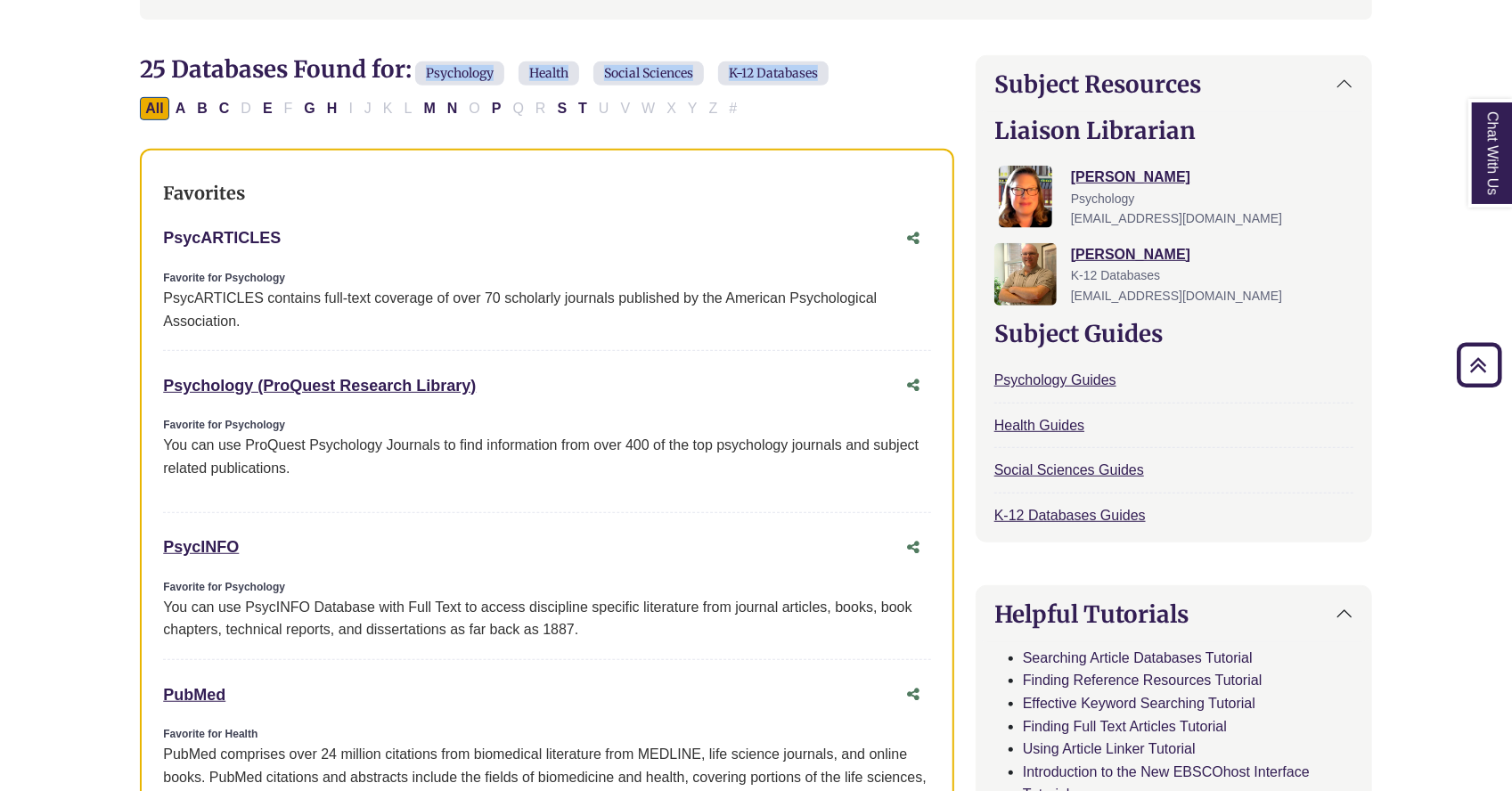
drag, startPoint x: 155, startPoint y: 233, endPoint x: 263, endPoint y: 230, distance: 108.0
click at [263, 230] on div "Favorites PsycARTICLES This link opens in a new window Favorite for Psychology …" at bounding box center [547, 554] width 814 height 811
drag, startPoint x: 157, startPoint y: 292, endPoint x: 261, endPoint y: 293, distance: 104.0
click at [261, 293] on div "Favorites PsycARTICLES This link opens in a new window Favorite for Psychology …" at bounding box center [547, 554] width 814 height 811
copy div "PsycARTICLES"
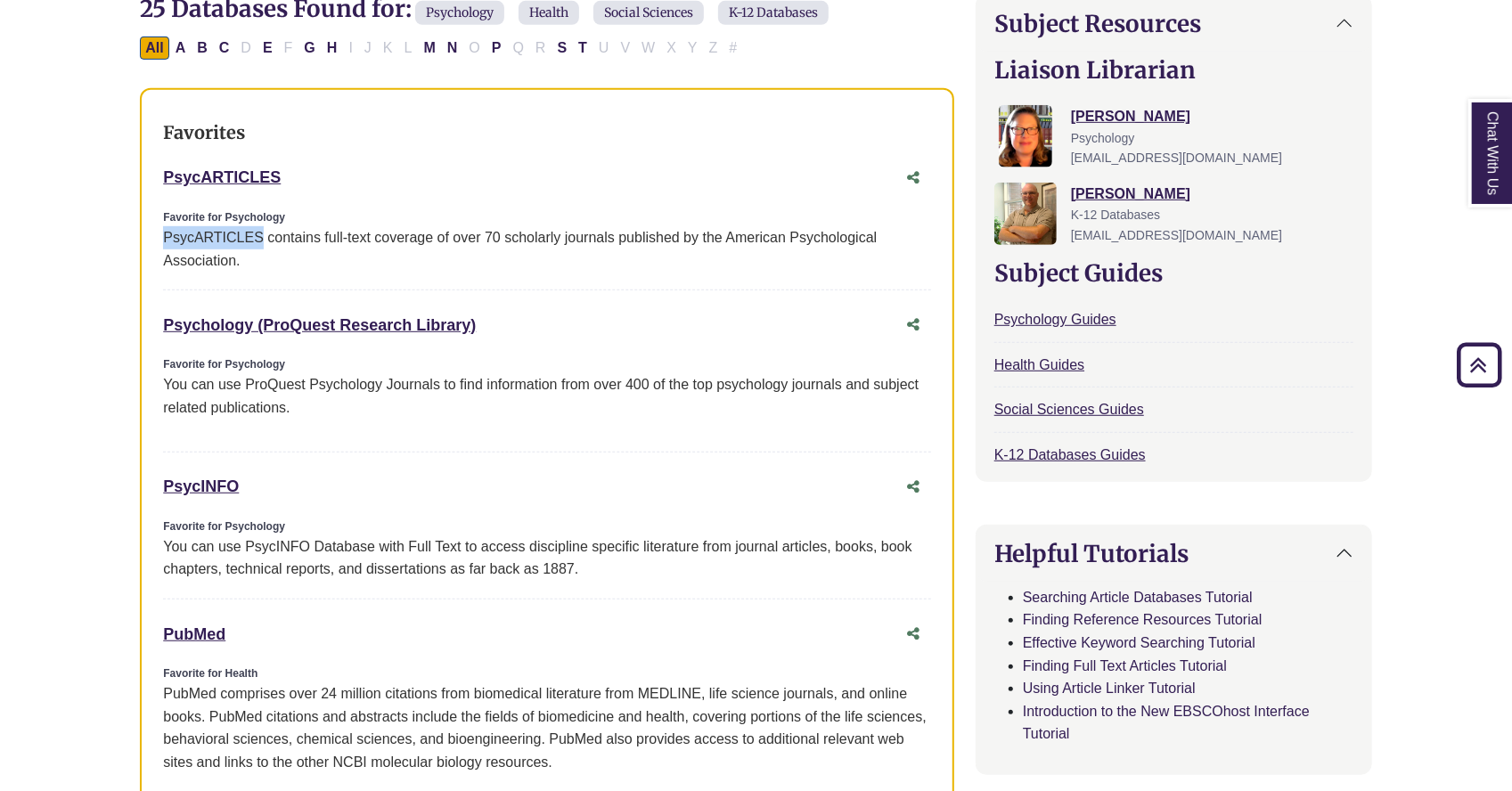
scroll to position [624, 0]
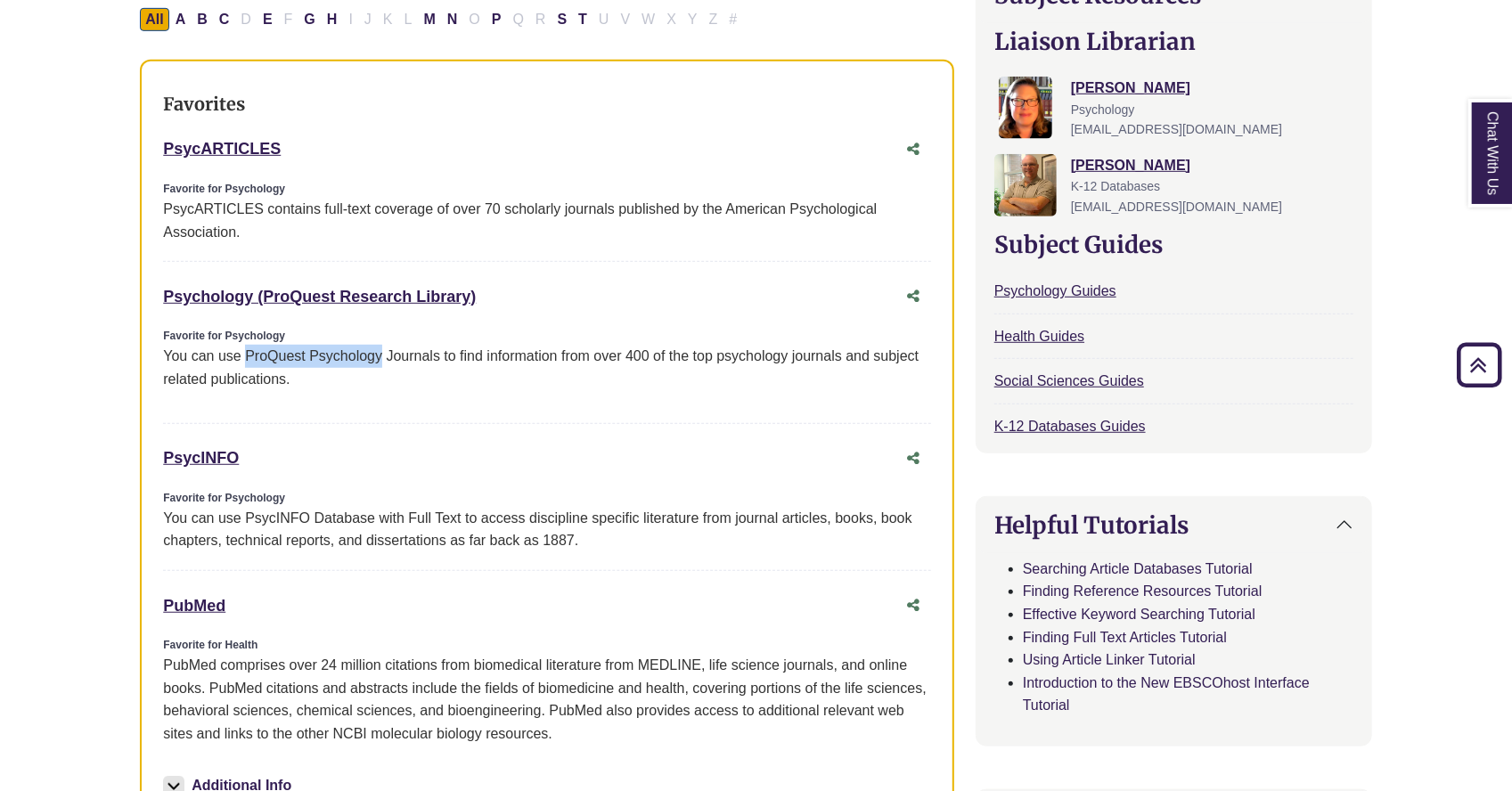
drag, startPoint x: 243, startPoint y: 353, endPoint x: 382, endPoint y: 343, distance: 139.4
click at [382, 344] on p "You can use ProQuest Psychology Journals to find information from over 400 of t…" at bounding box center [547, 367] width 768 height 45
drag, startPoint x: 364, startPoint y: 350, endPoint x: 344, endPoint y: 353, distance: 20.2
click at [344, 353] on p "You can use ProQuest Psychology Journals to find information from over 400 of t…" at bounding box center [547, 367] width 768 height 45
click at [322, 355] on p "You can use ProQuest Psychology Journals to find information from over 400 of t…" at bounding box center [547, 367] width 768 height 45
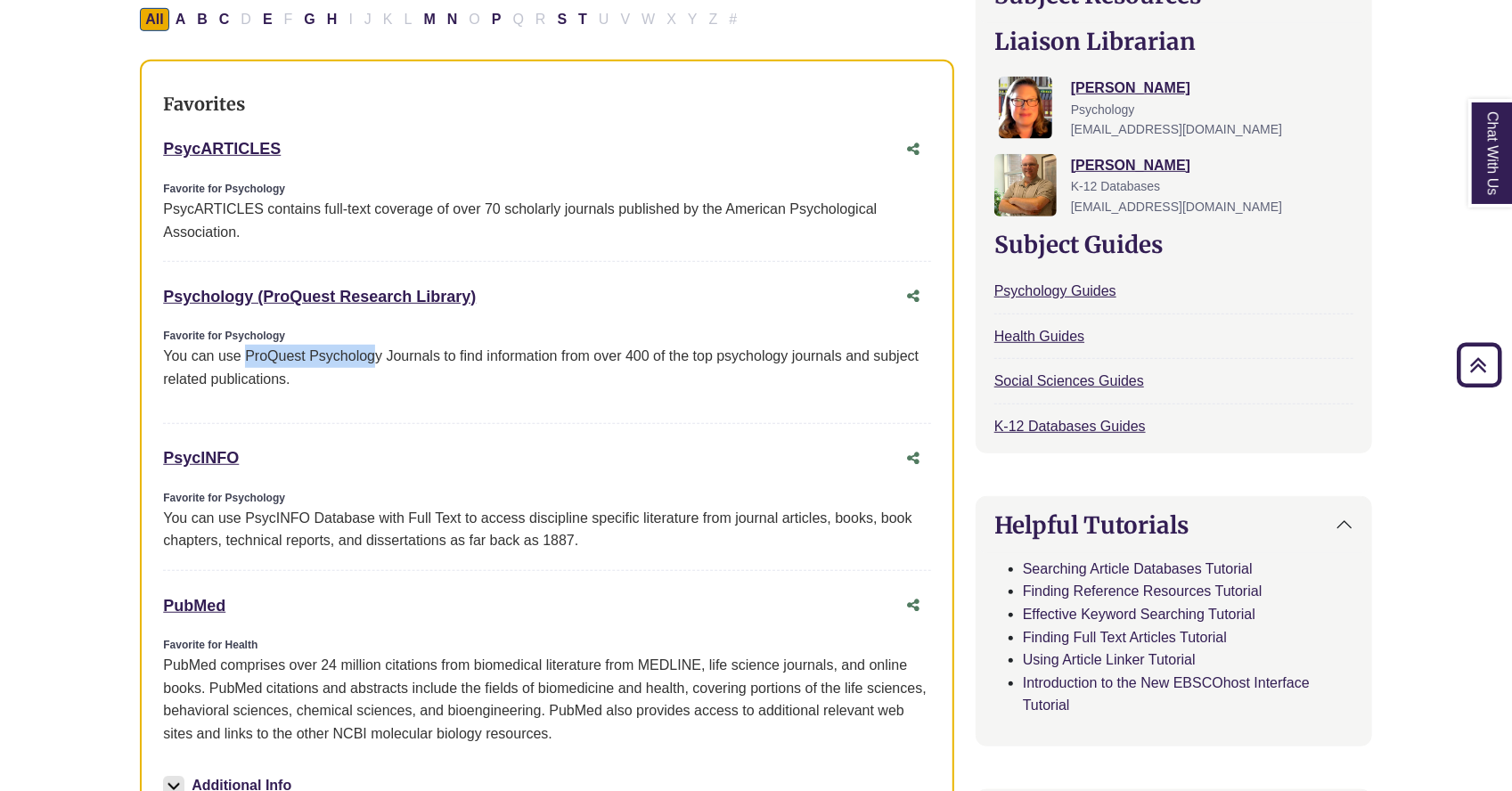
drag, startPoint x: 245, startPoint y: 353, endPoint x: 377, endPoint y: 353, distance: 132.0
click at [377, 353] on p "You can use ProQuest Psychology Journals to find information from over 400 of t…" at bounding box center [547, 367] width 768 height 45
click at [381, 353] on p "You can use ProQuest Psychology Journals to find information from over 400 of t…" at bounding box center [547, 367] width 768 height 45
drag, startPoint x: 381, startPoint y: 353, endPoint x: 248, endPoint y: 355, distance: 133.0
click at [248, 355] on p "You can use ProQuest Psychology Journals to find information from over 400 of t…" at bounding box center [547, 367] width 768 height 45
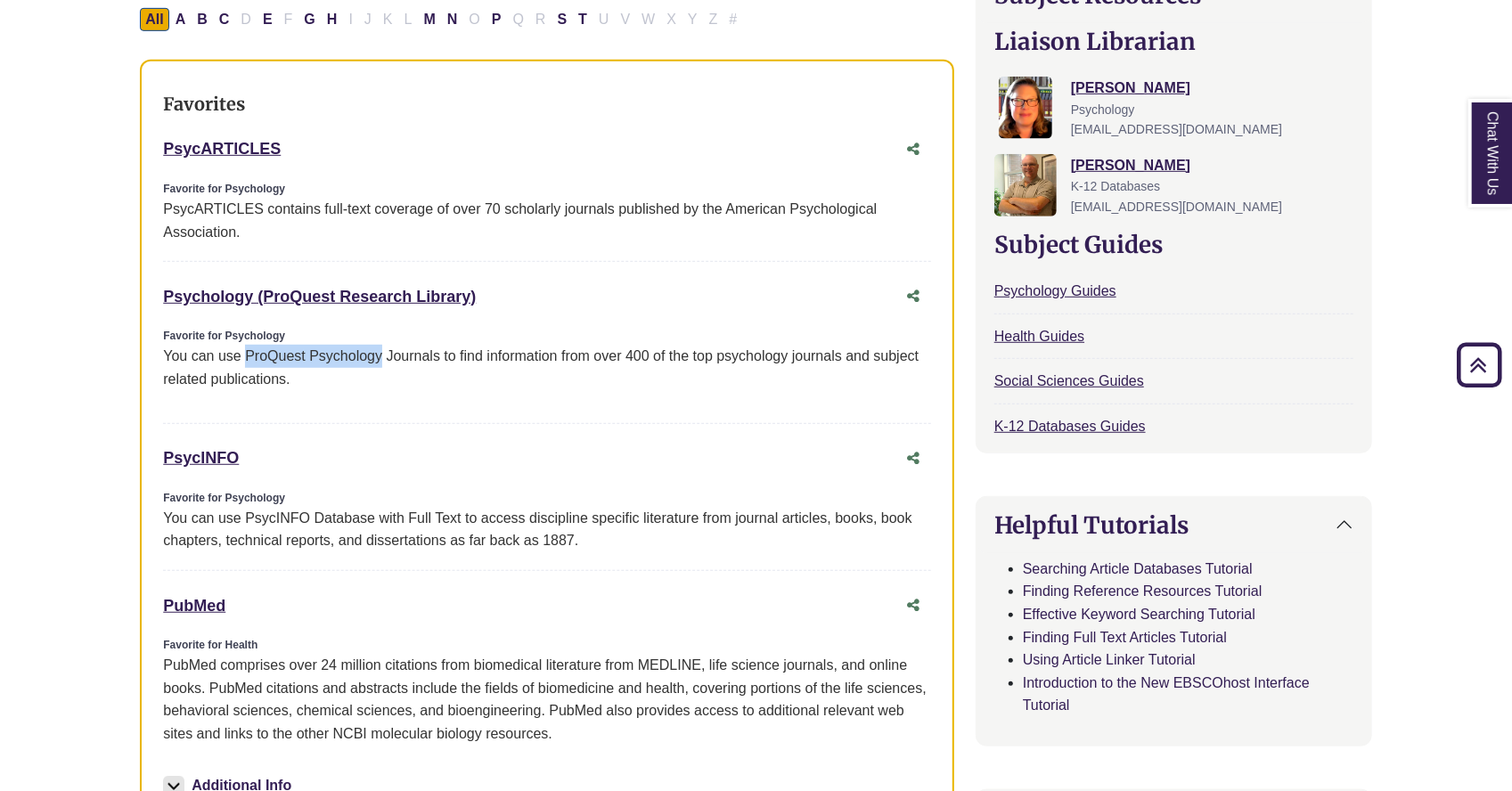
copy p "ProQuest Psychology"
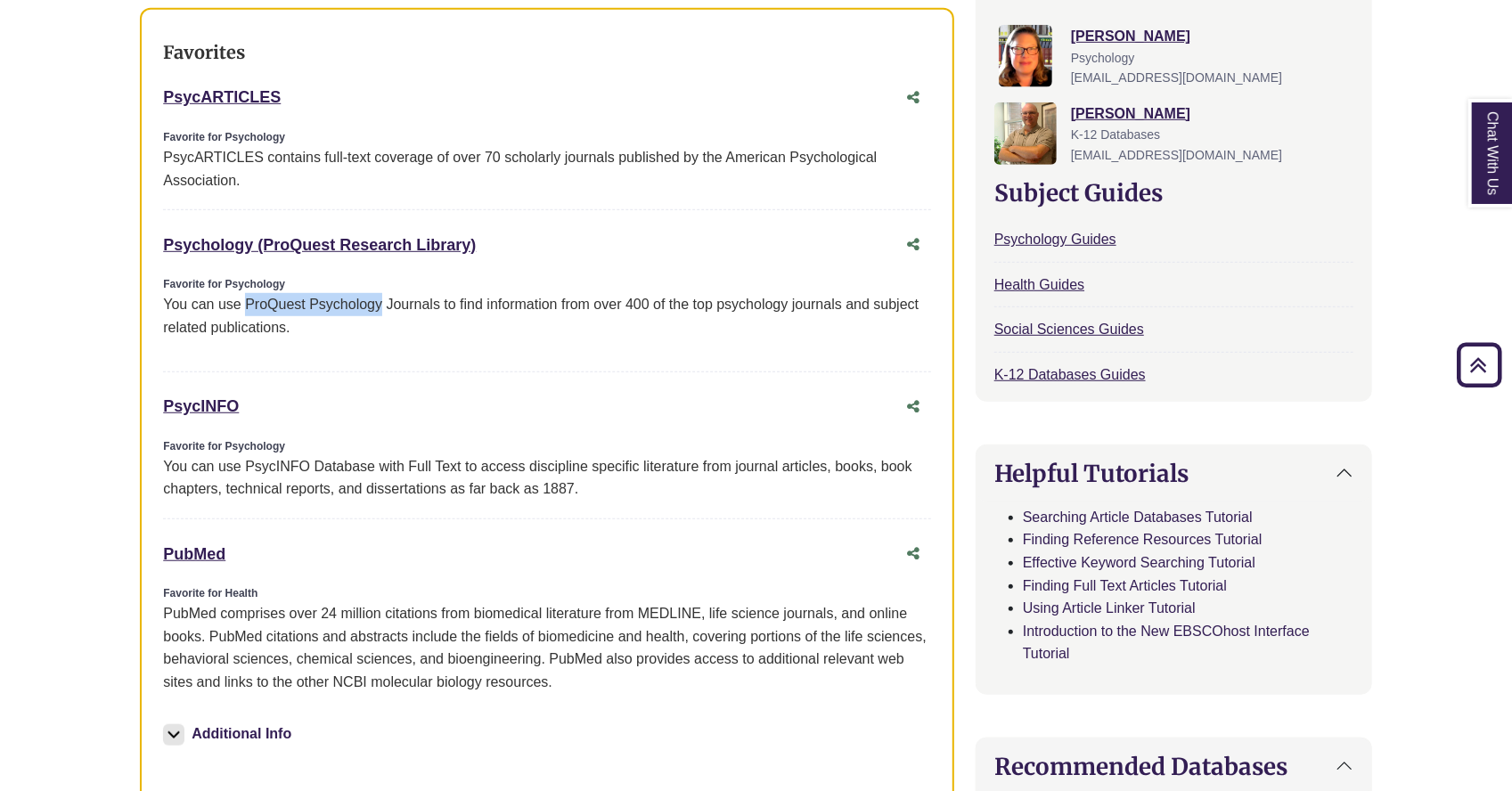
scroll to position [712, 0]
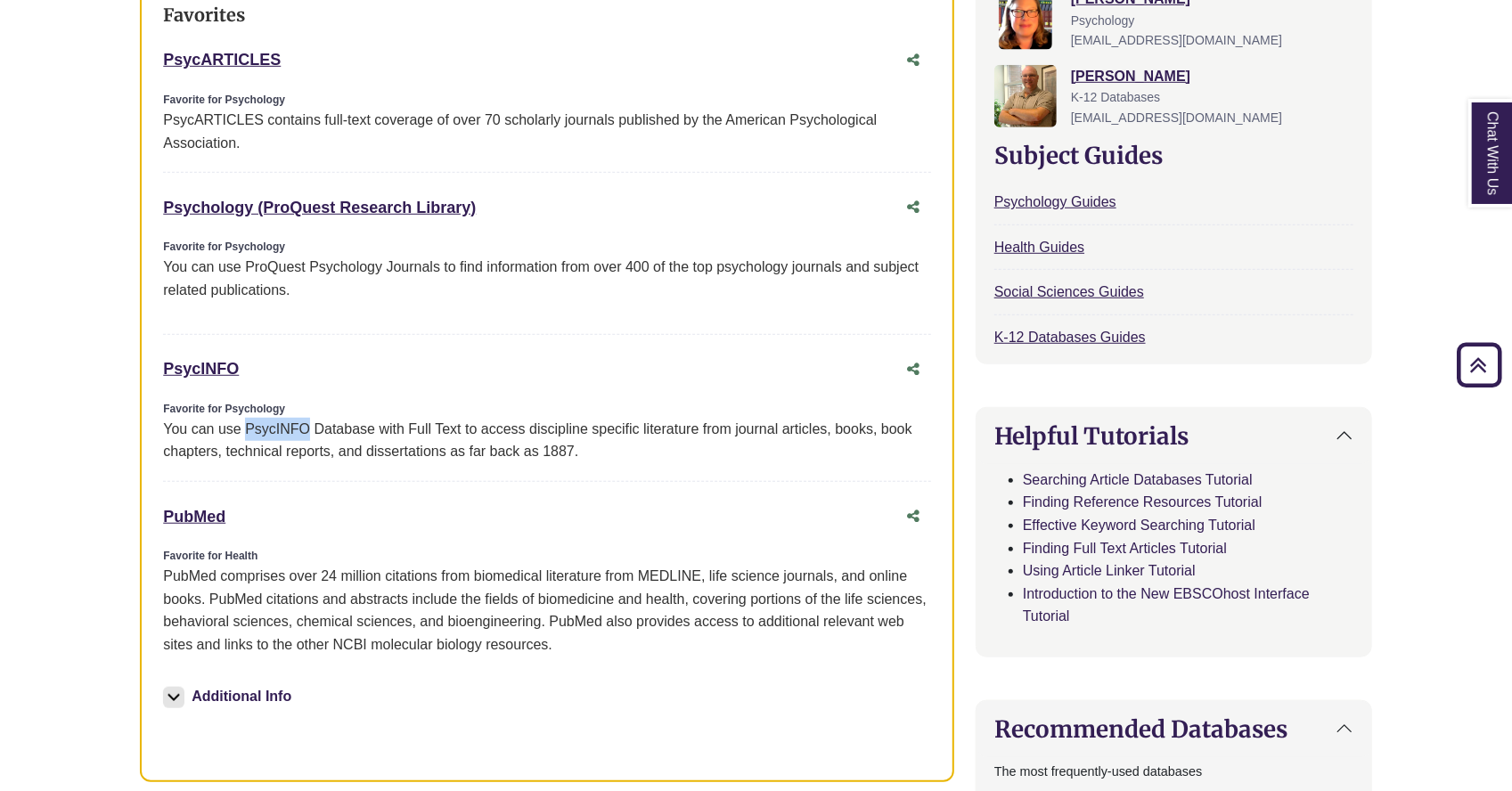
drag, startPoint x: 244, startPoint y: 424, endPoint x: 309, endPoint y: 428, distance: 65.1
click at [309, 428] on div "You can use PsycINFO Database with Full Text to access discipline specific lite…" at bounding box center [547, 440] width 768 height 45
copy div "PsycINFO"
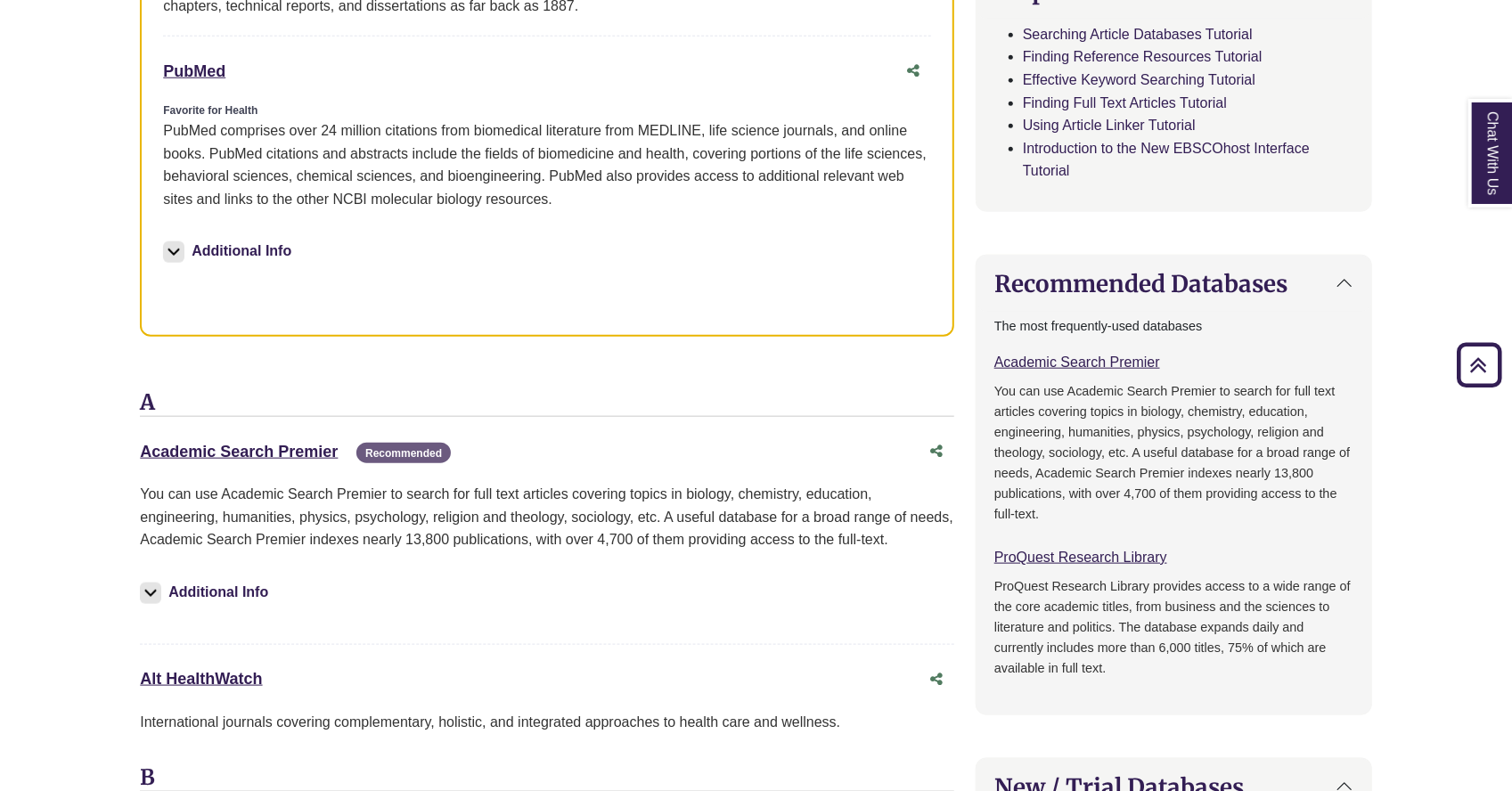
scroll to position [1069, 0]
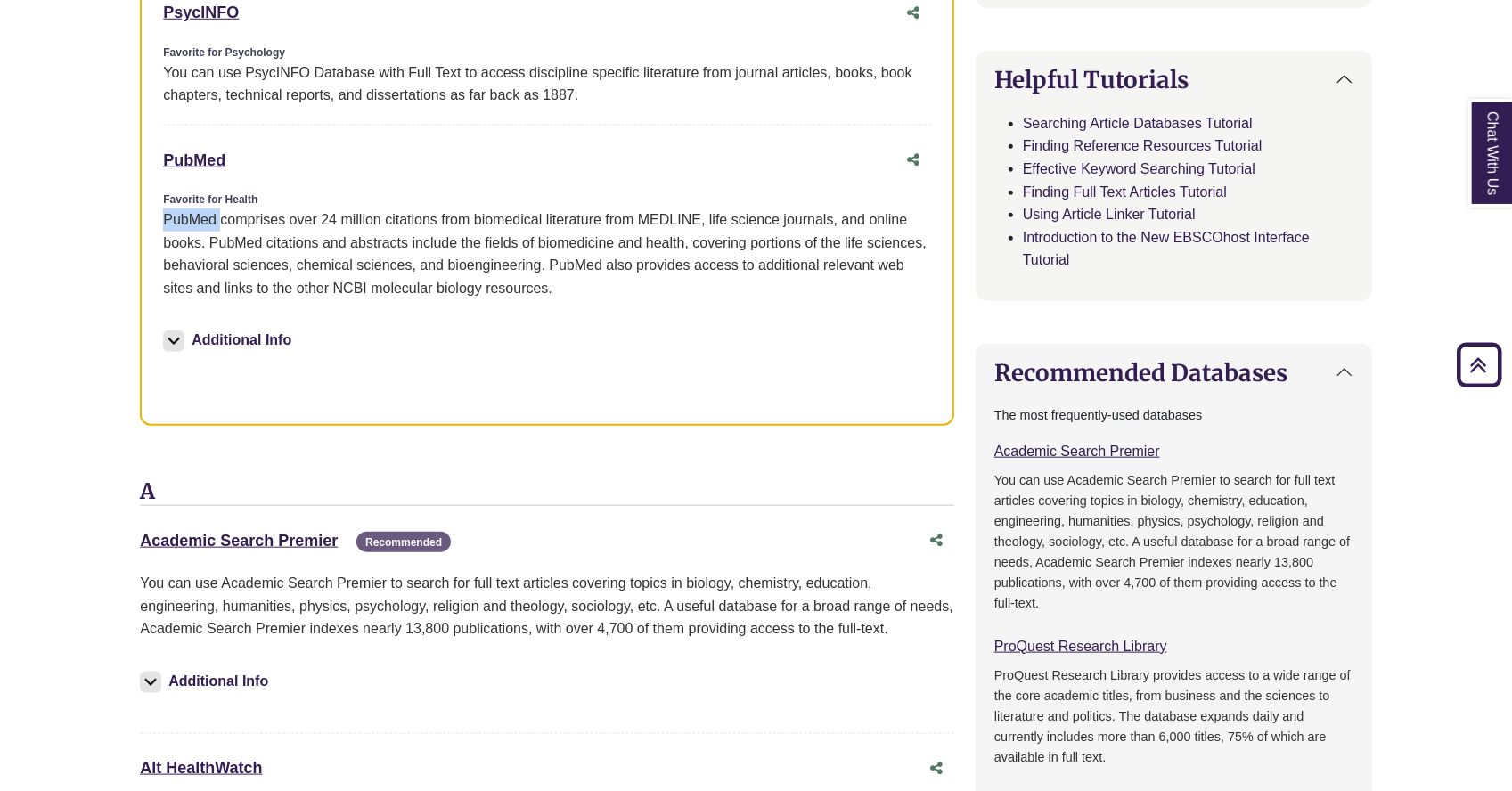
drag, startPoint x: 161, startPoint y: 217, endPoint x: 218, endPoint y: 218, distance: 57.0
click at [218, 218] on div "Favorites PsycARTICLES This link opens in a new window Favorite for Psychology …" at bounding box center [547, 19] width 814 height 811
drag, startPoint x: 197, startPoint y: 217, endPoint x: 520, endPoint y: 285, distance: 330.1
click at [520, 285] on p "PubMed comprises over 24 million citations from biomedical literature from MEDL…" at bounding box center [547, 254] width 768 height 90
click at [535, 293] on p "PubMed comprises over 24 million citations from biomedical literature from MEDL…" at bounding box center [547, 254] width 768 height 90
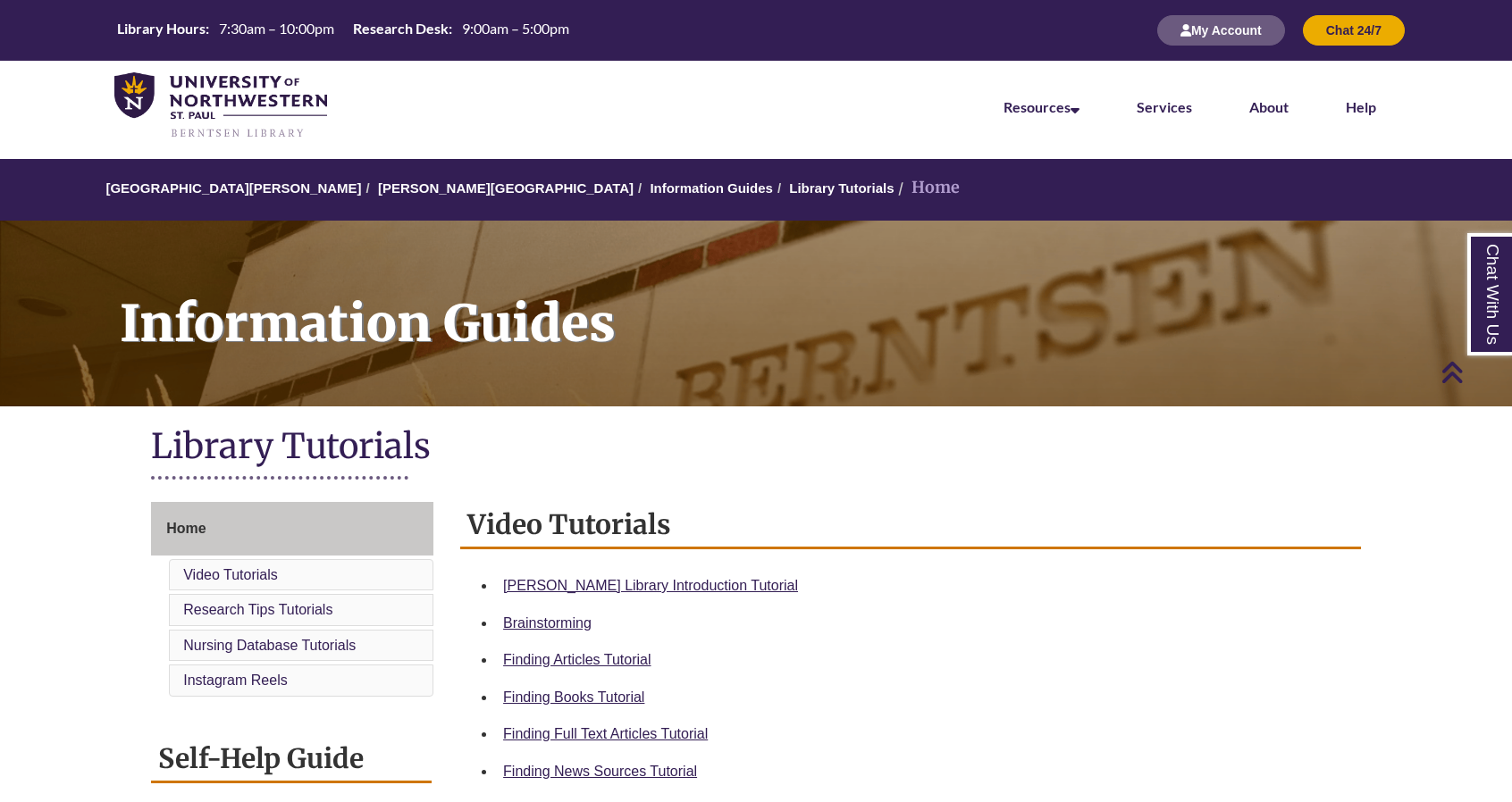
scroll to position [357, 0]
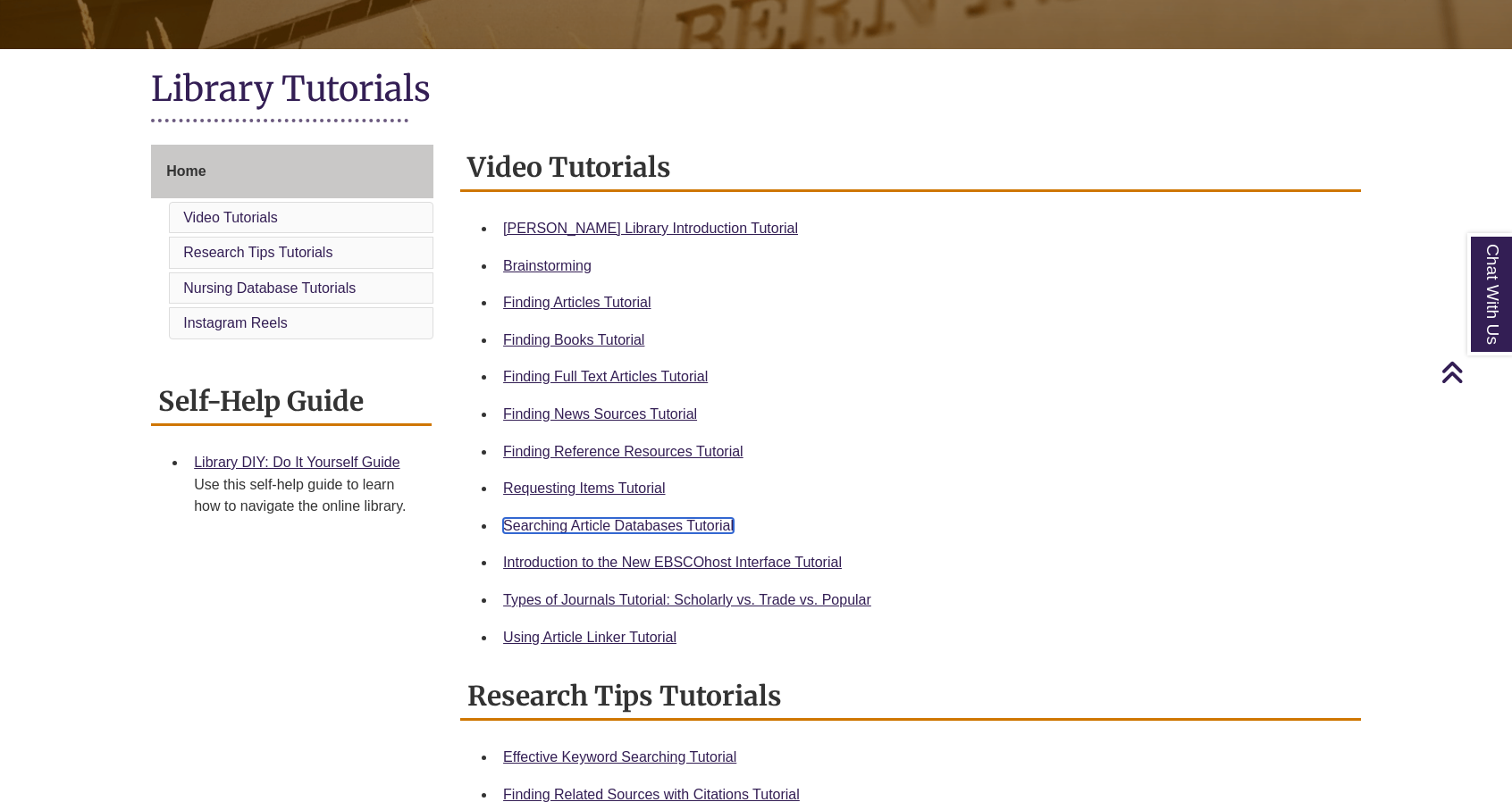
click at [648, 526] on link "Searching Article Databases Tutorial" at bounding box center [618, 526] width 231 height 15
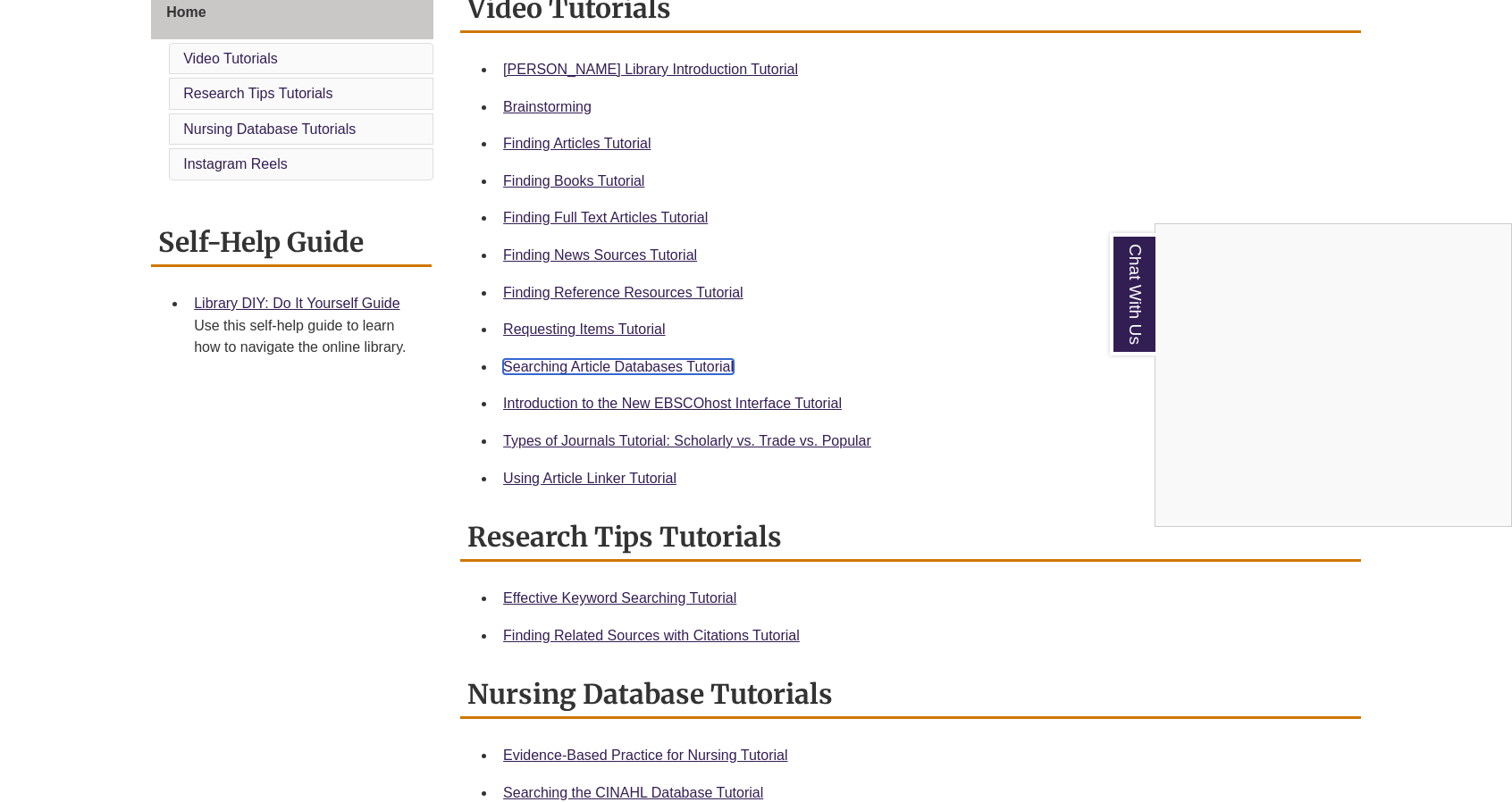
scroll to position [536, 0]
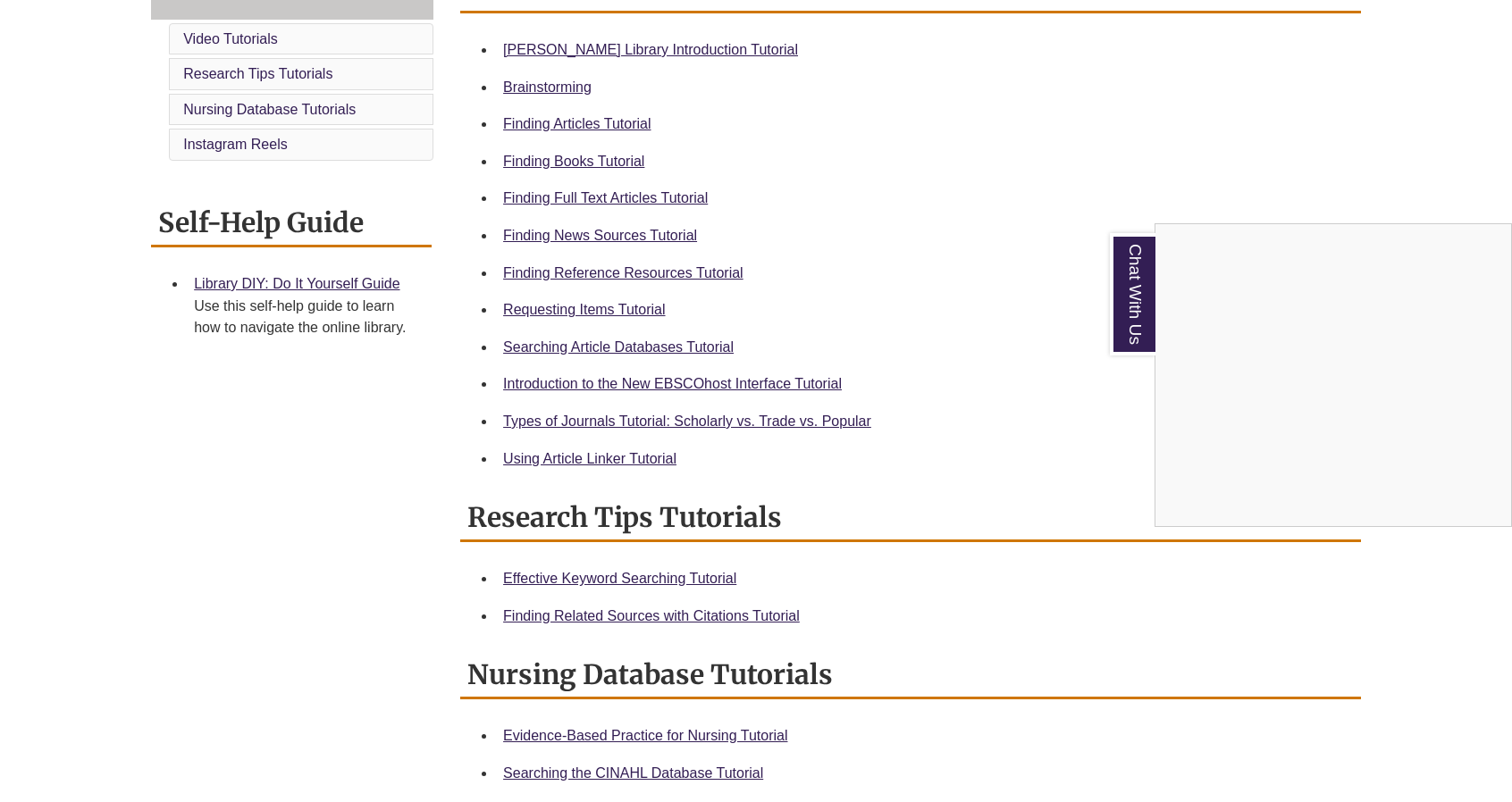
click at [690, 580] on div "Chat With Us" at bounding box center [756, 401] width 1512 height 802
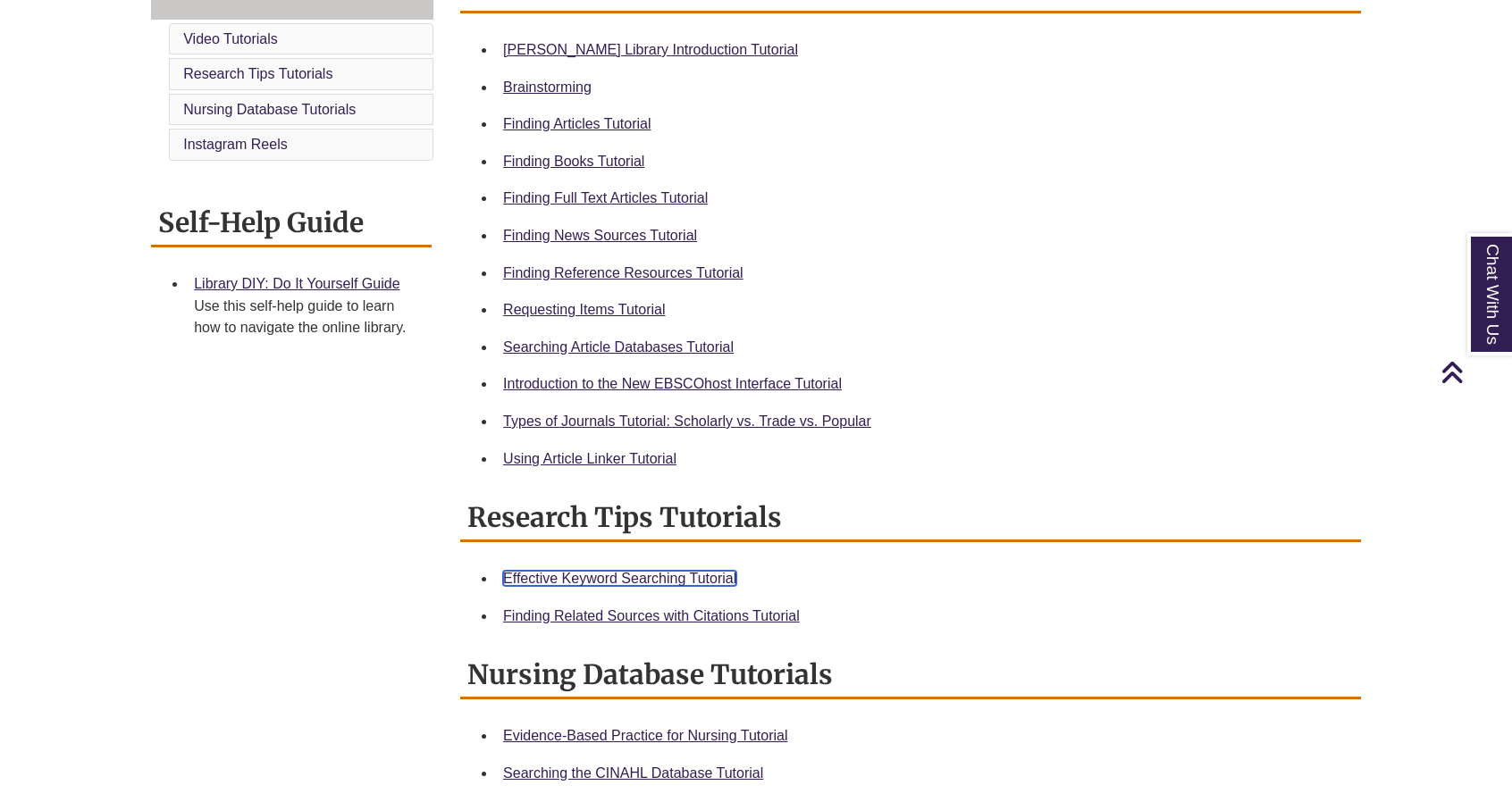
click at [727, 578] on link "Effective Keyword Searching Tutorial" at bounding box center [620, 578] width 234 height 15
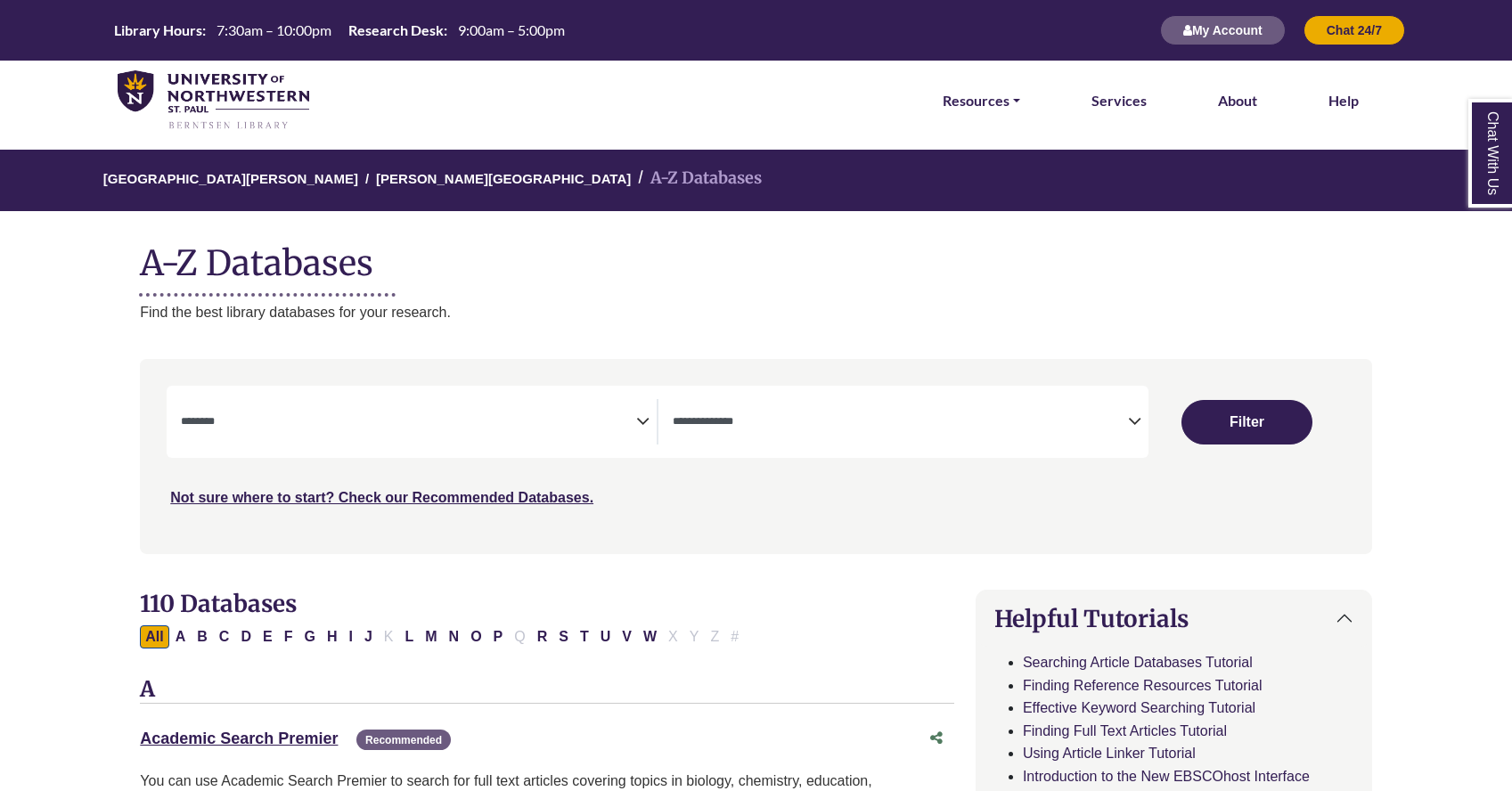
select select "Database Subject Filter"
select select "Database Types Filter"
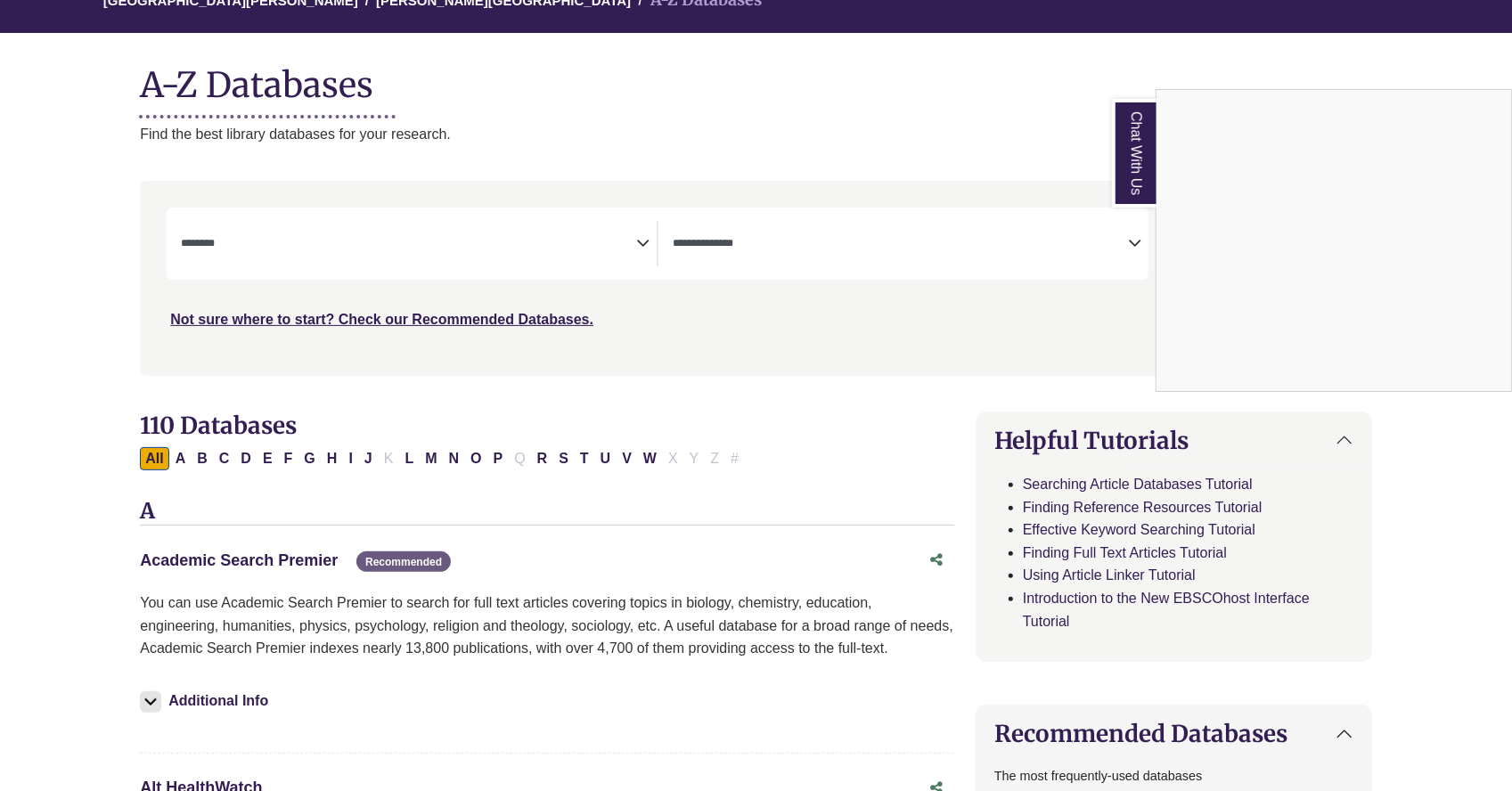
scroll to position [178, 0]
click at [320, 556] on div "Chat With Us" at bounding box center [756, 396] width 1512 height 791
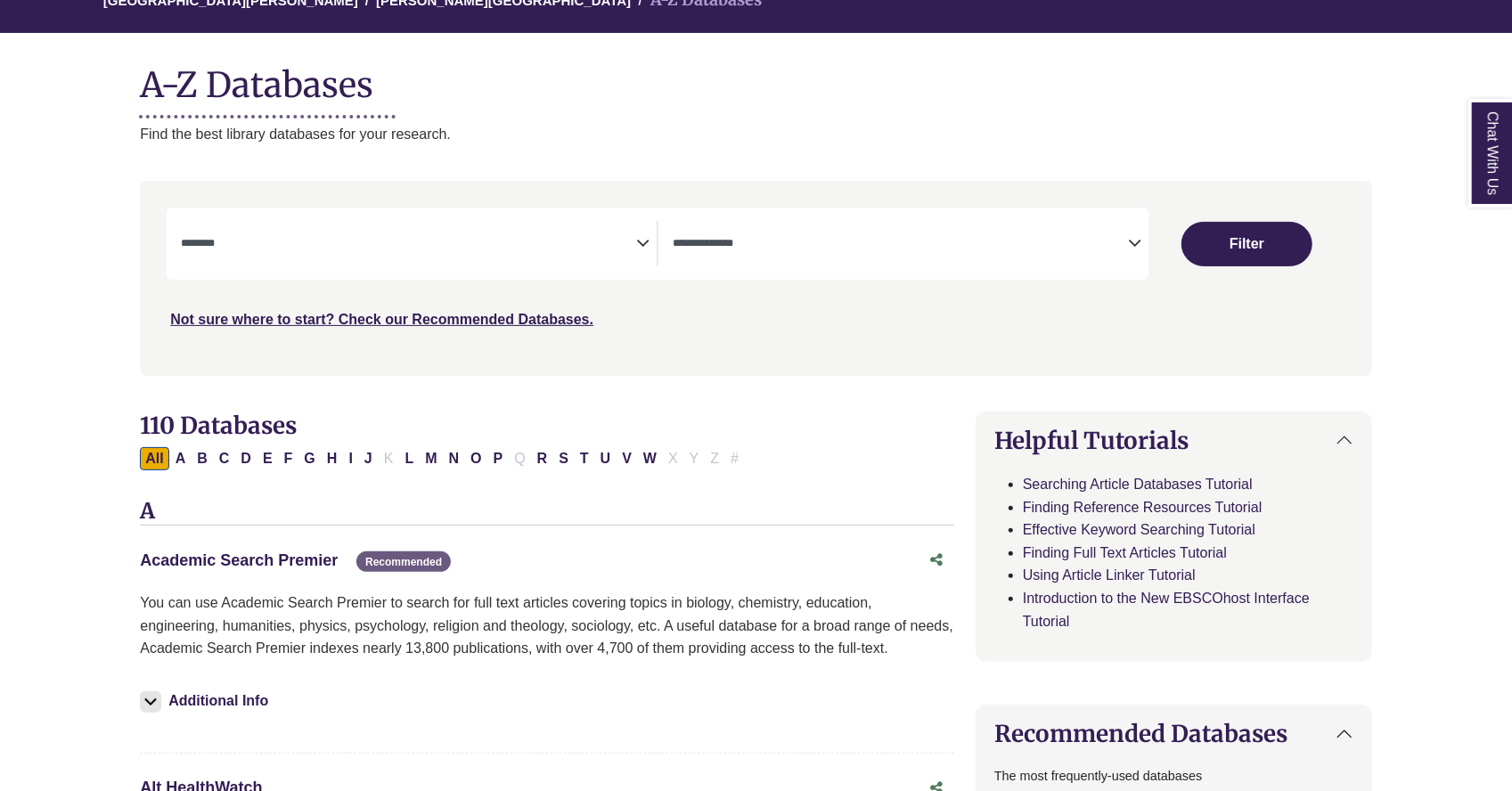
click at [313, 559] on link "Academic Search Premier This link opens in a new window" at bounding box center [238, 560] width 197 height 18
